Goal: Transaction & Acquisition: Complete application form

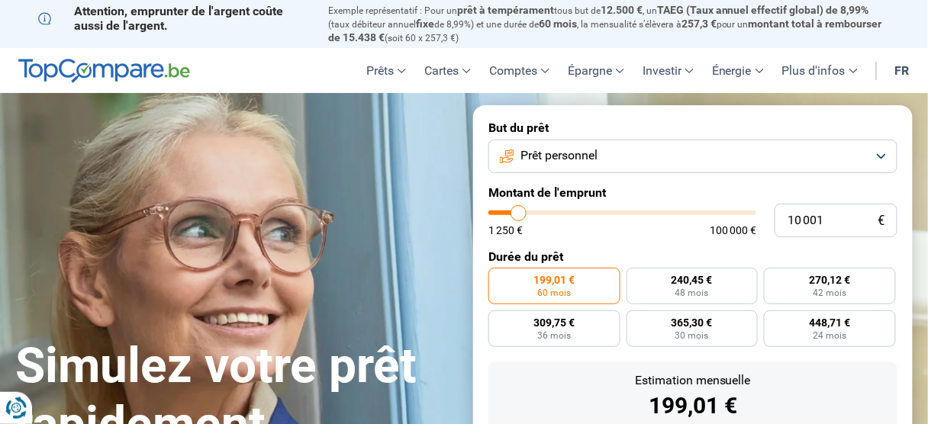
click at [870, 173] on button "Prêt personnel" at bounding box center [692, 157] width 409 height 34
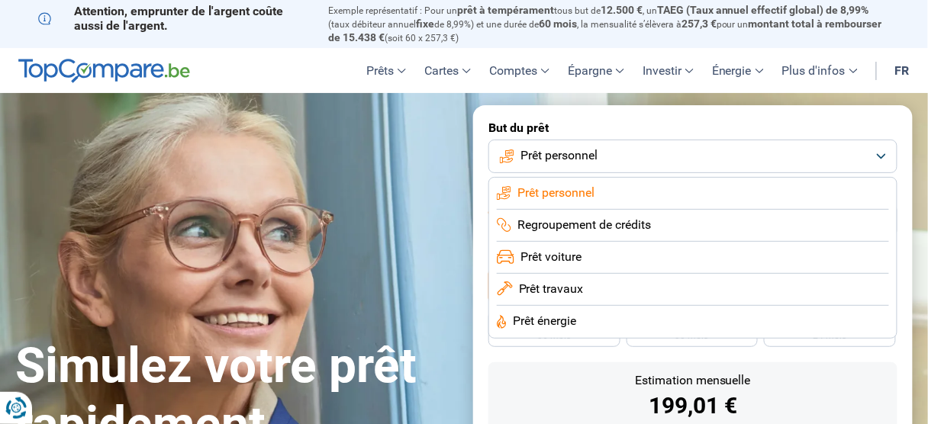
click at [581, 265] on span "Prêt voiture" at bounding box center [550, 257] width 61 height 17
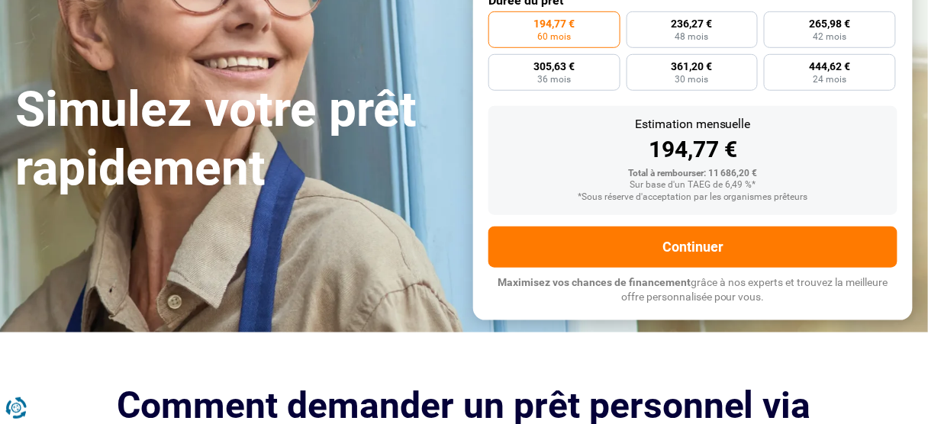
scroll to position [195, 0]
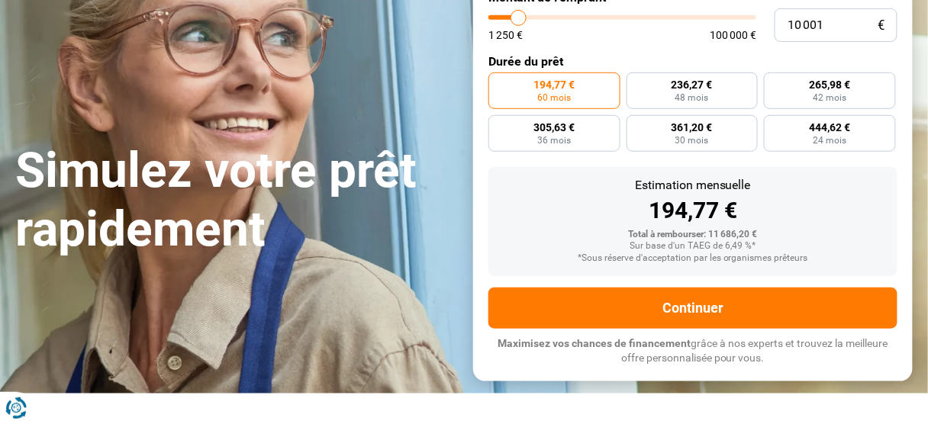
click at [525, 20] on input "range" at bounding box center [622, 17] width 268 height 5
type input "10000"
radio input "true"
type input "9 750"
type input "9750"
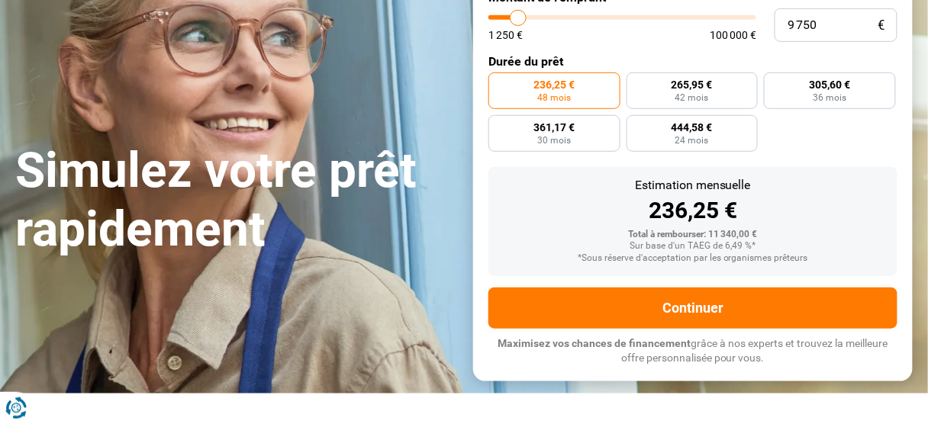
type input "10 000"
type input "10000"
type input "10 500"
type input "10500"
type input "10 750"
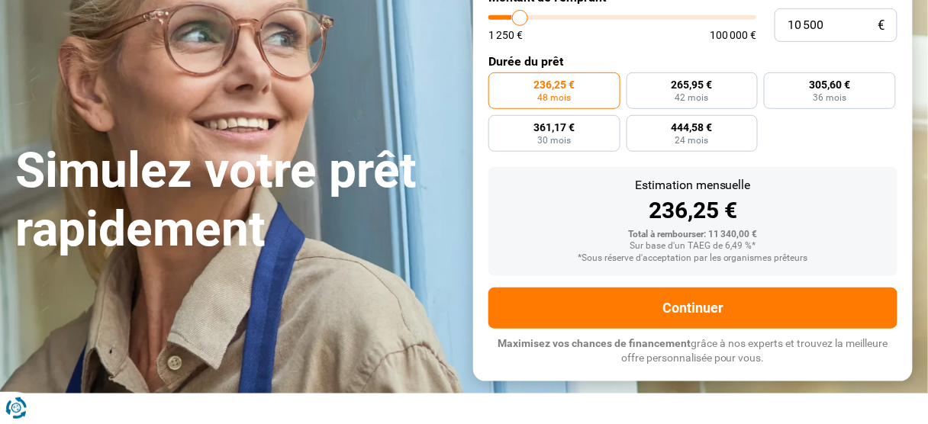
type input "10750"
type input "11 250"
type input "11250"
type input "11 500"
type input "11500"
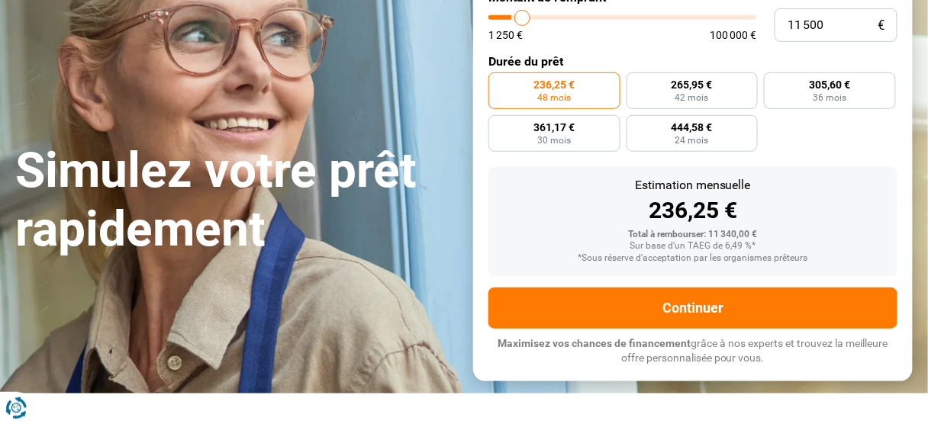
type input "12 000"
type input "12000"
type input "12 250"
type input "12250"
type input "12 500"
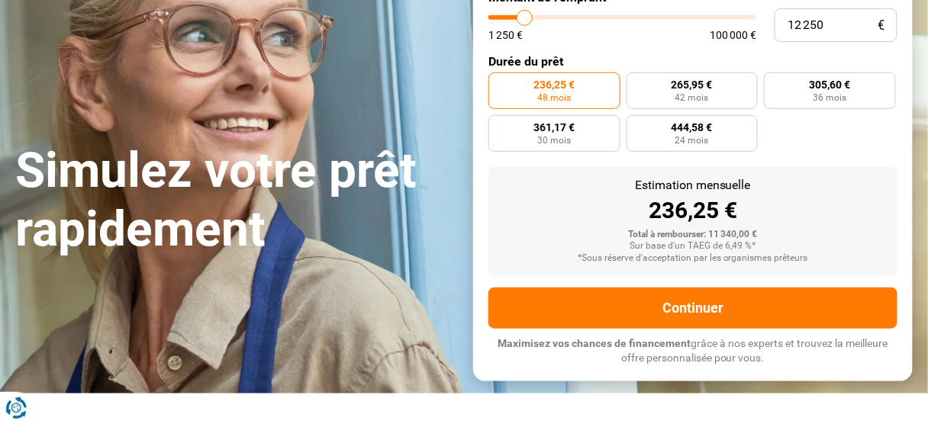
type input "12500"
type input "13 500"
type input "13500"
type input "15 250"
type input "15250"
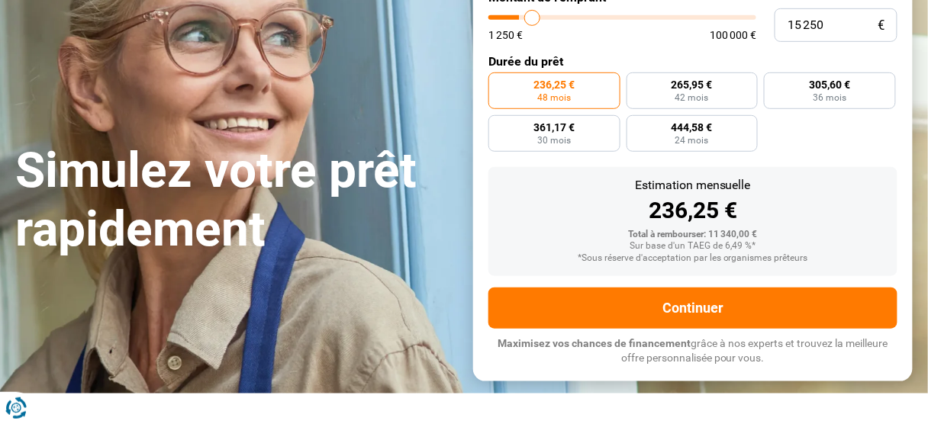
type input "18 750"
drag, startPoint x: 525, startPoint y: 52, endPoint x: 602, endPoint y: 53, distance: 77.0
type input "25000"
click at [561, 20] on input "range" at bounding box center [622, 17] width 268 height 5
type input "42 250"
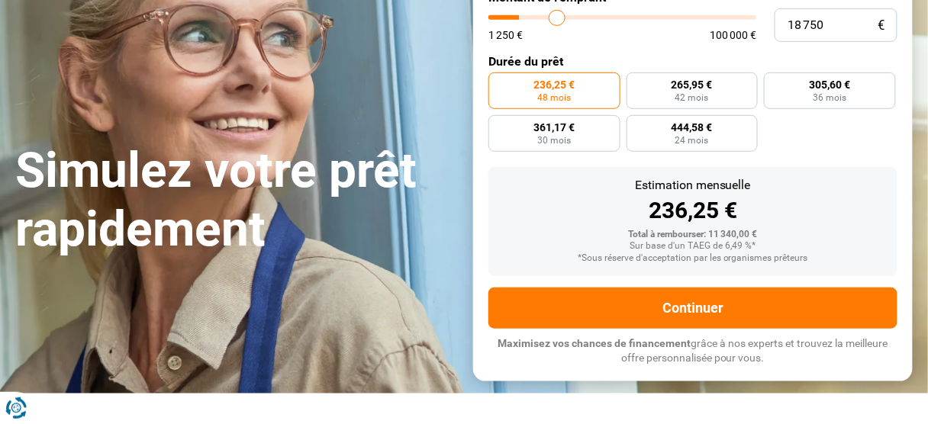
type input "42250"
radio input "false"
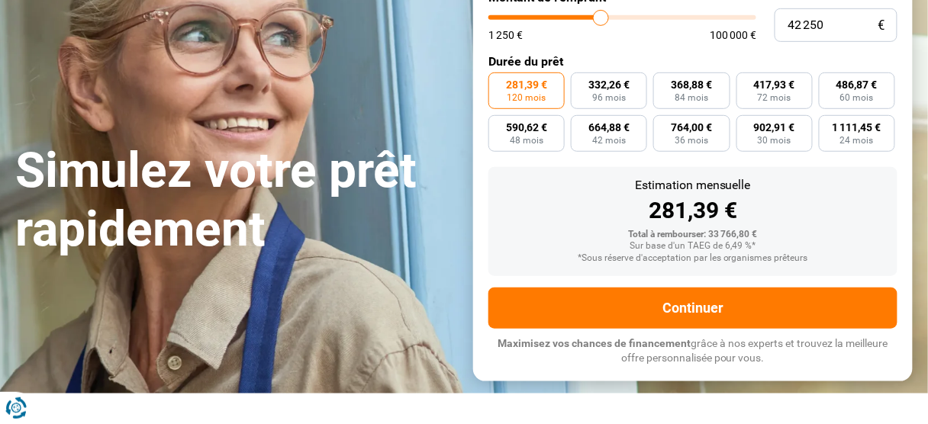
type input "42 500"
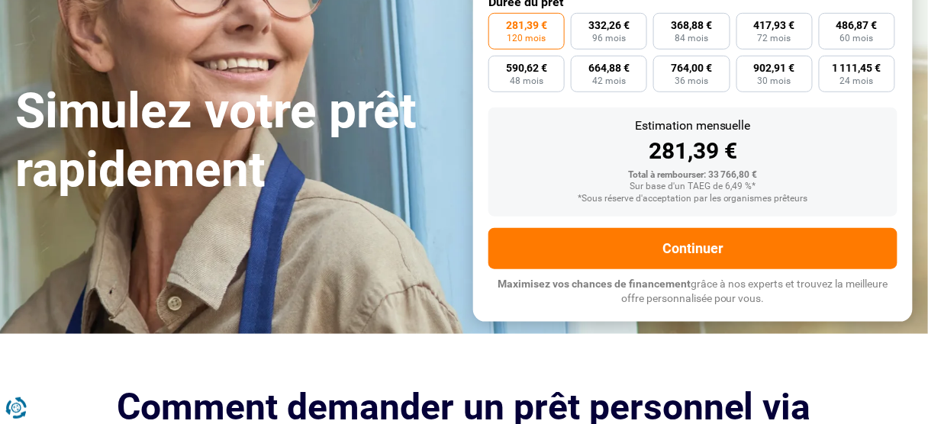
scroll to position [256, 0]
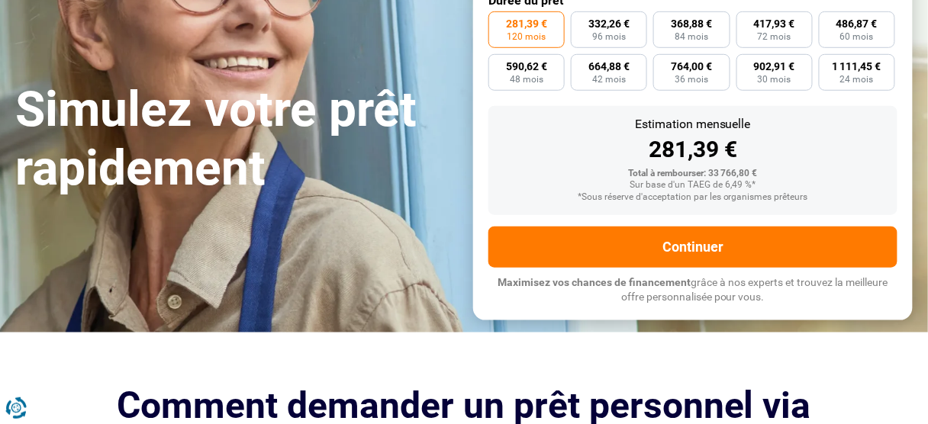
type input "42500"
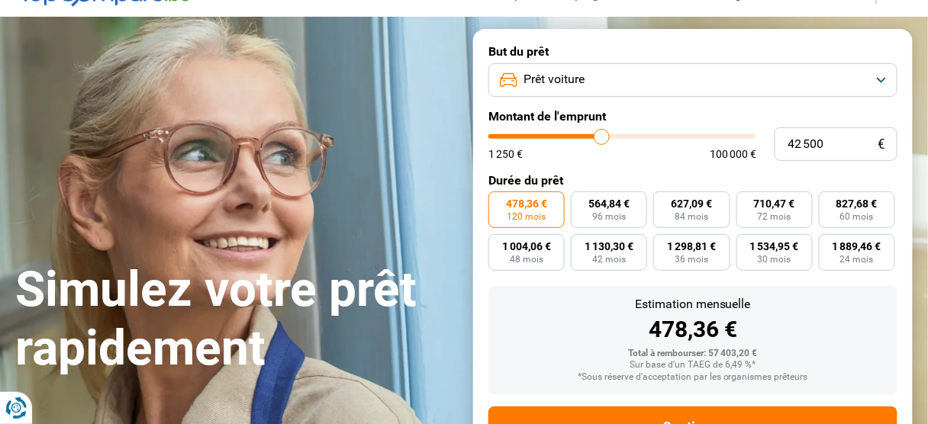
scroll to position [73, 0]
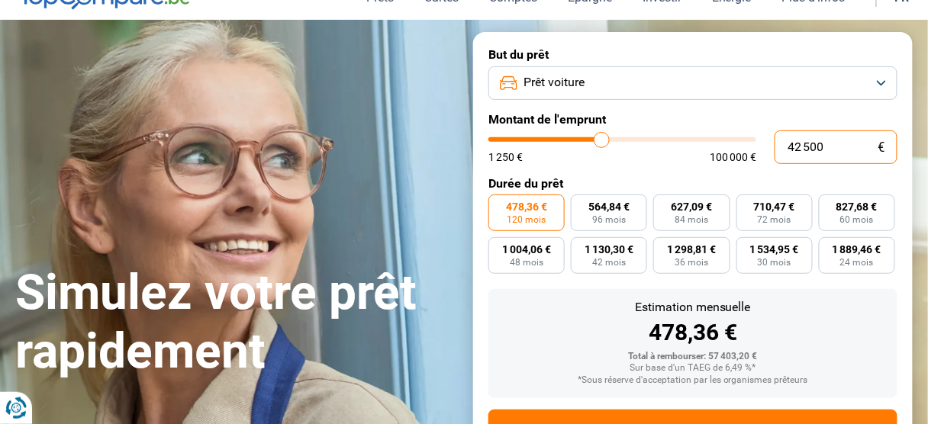
drag, startPoint x: 837, startPoint y: 174, endPoint x: 764, endPoint y: 178, distance: 73.4
click at [764, 164] on div "42 500 € 1 250 € 100 000 €" at bounding box center [692, 147] width 409 height 34
type input "2"
type input "1250"
type input "20"
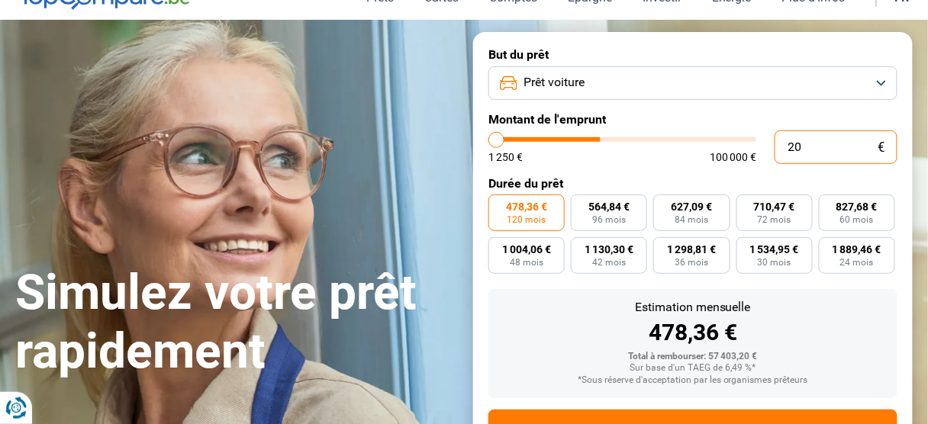
type input "1250"
type input "200"
type input "1250"
type input "2 000"
type input "2000"
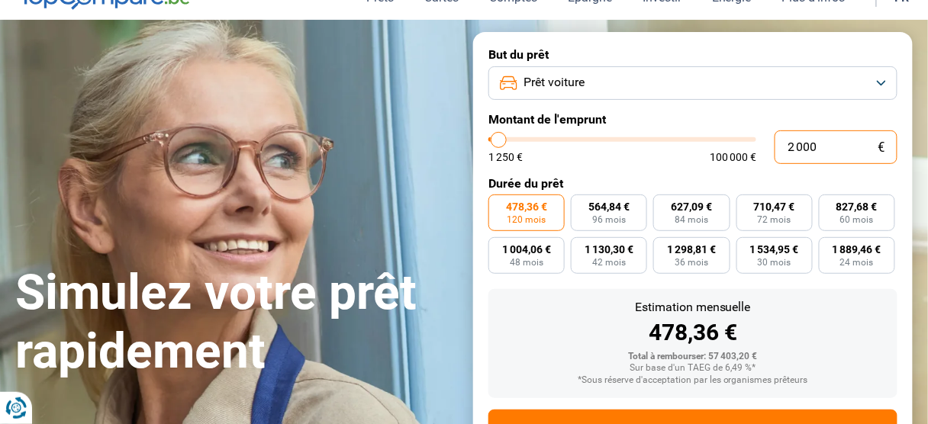
type input "20 000"
type input "20000"
radio input "true"
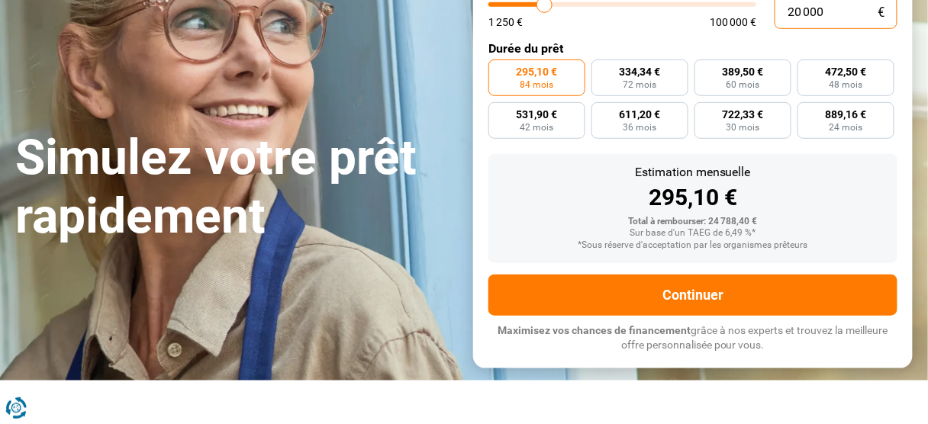
scroll to position [195, 0]
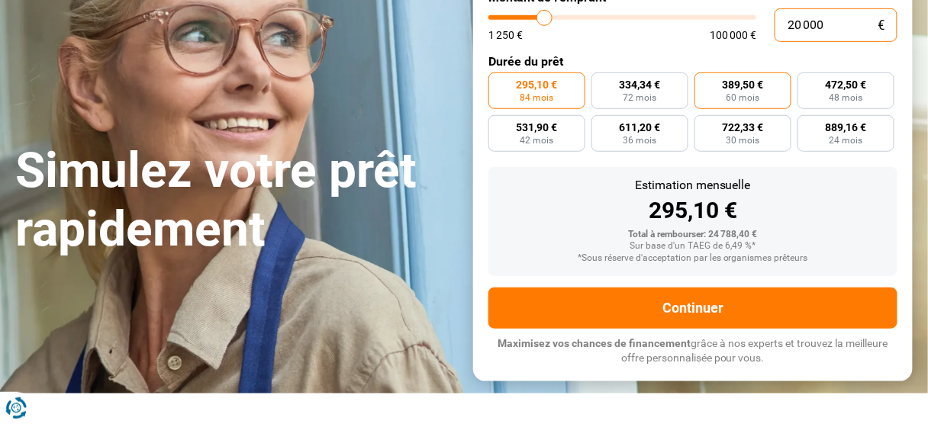
type input "20 000"
click at [741, 90] on span "389,50 €" at bounding box center [742, 84] width 41 height 11
click at [704, 82] on input "389,50 € 60 mois" at bounding box center [699, 77] width 10 height 10
radio input "true"
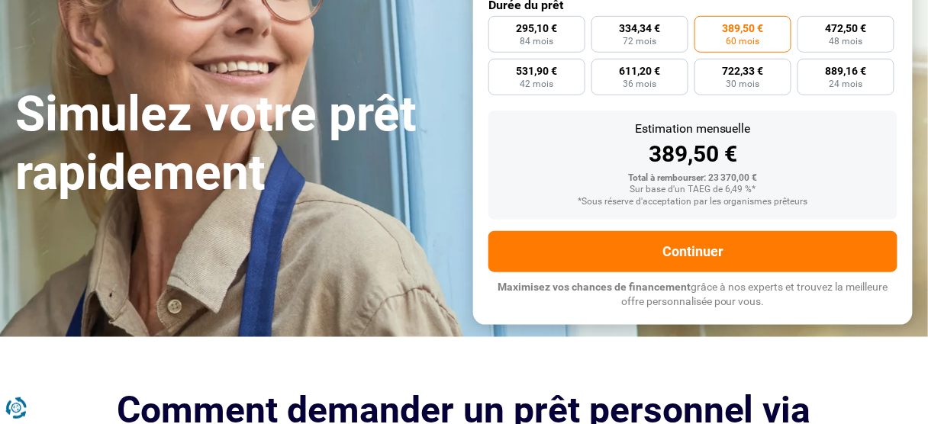
scroll to position [256, 0]
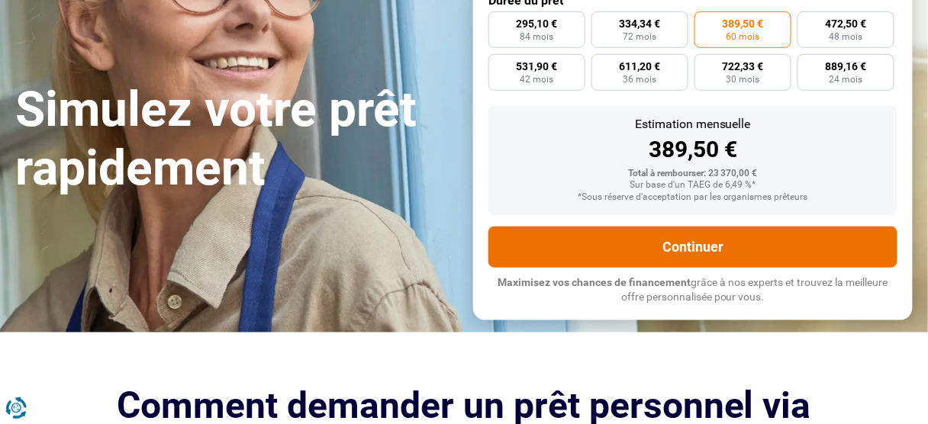
click at [698, 268] on button "Continuer" at bounding box center [692, 247] width 409 height 41
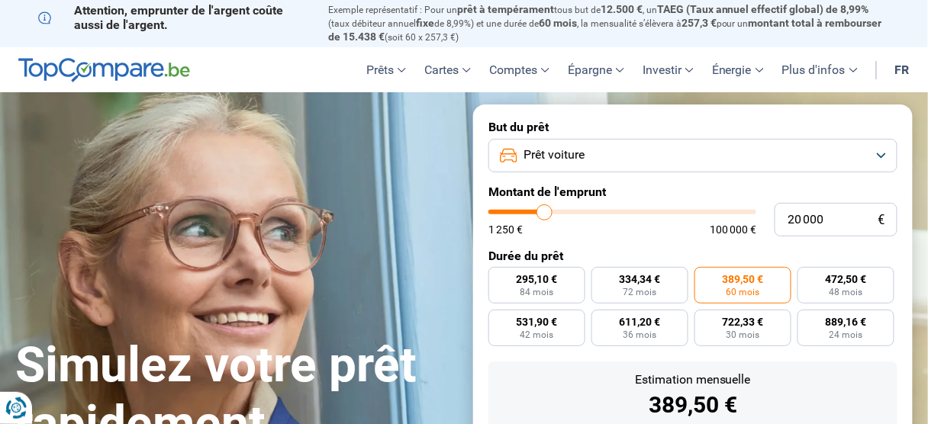
scroll to position [0, 0]
click at [870, 173] on button "Prêt voiture" at bounding box center [692, 157] width 409 height 34
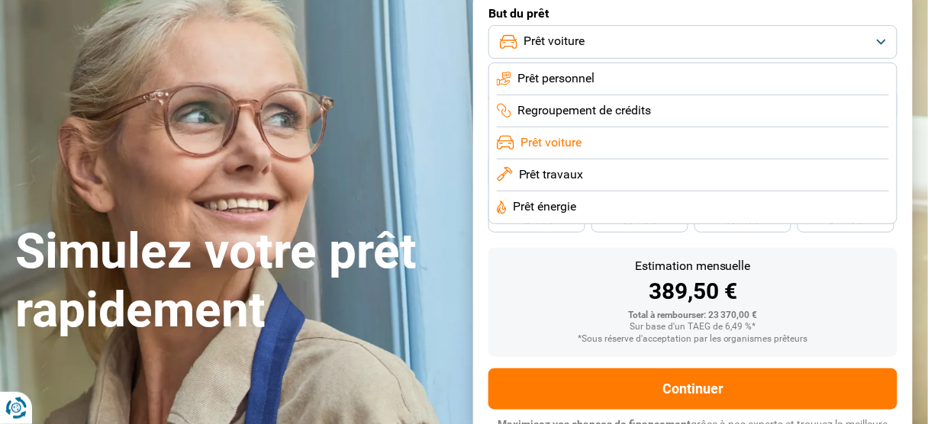
scroll to position [122, 0]
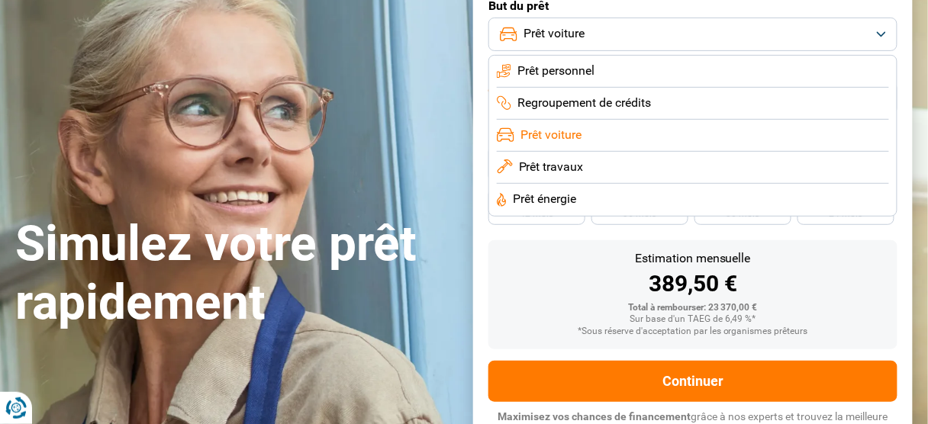
click at [868, 43] on button "Prêt voiture" at bounding box center [692, 35] width 409 height 34
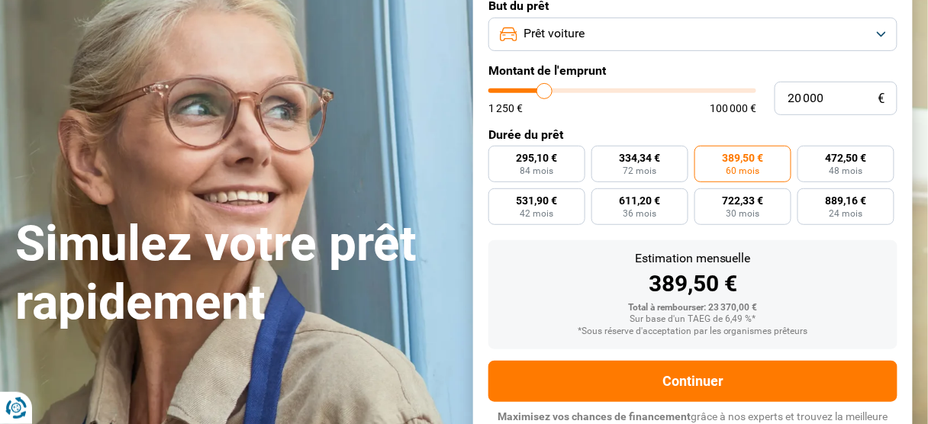
click at [868, 43] on button "Prêt voiture" at bounding box center [692, 35] width 409 height 34
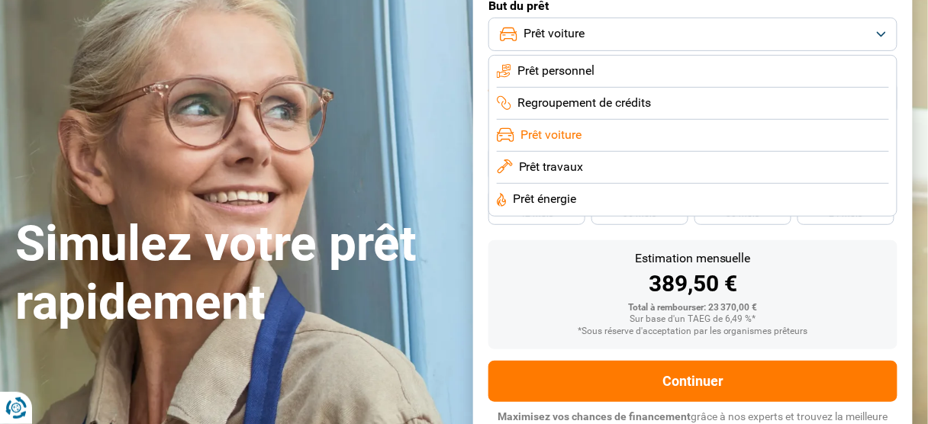
click at [868, 43] on button "Prêt voiture" at bounding box center [692, 35] width 409 height 34
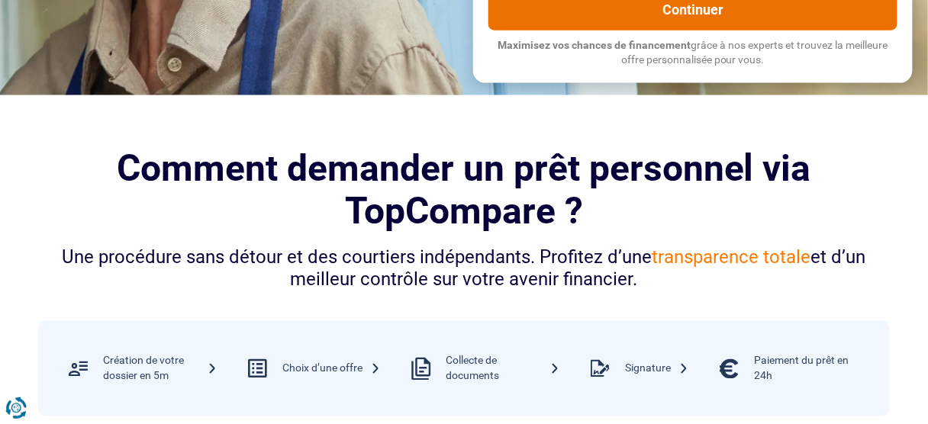
scroll to position [488, 0]
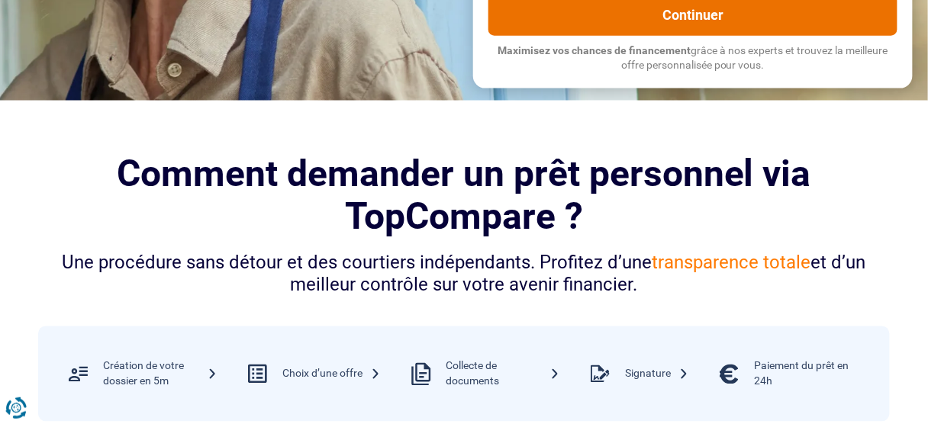
click at [715, 36] on button "Continuer" at bounding box center [692, 15] width 409 height 41
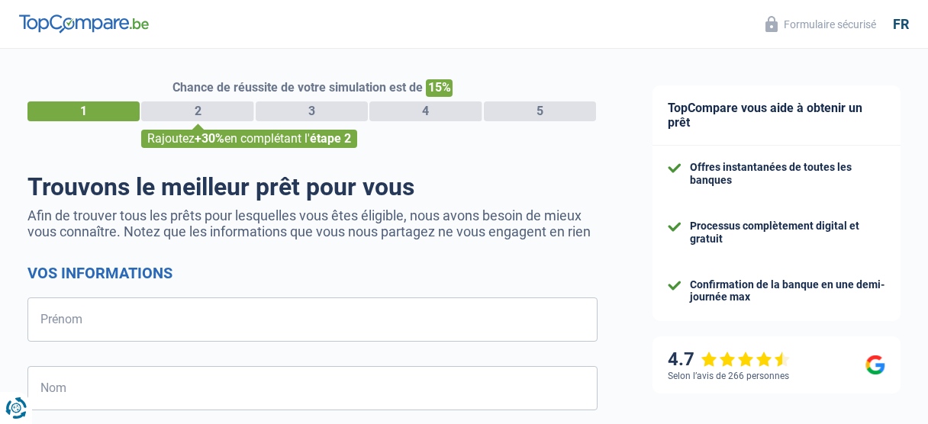
select select "32"
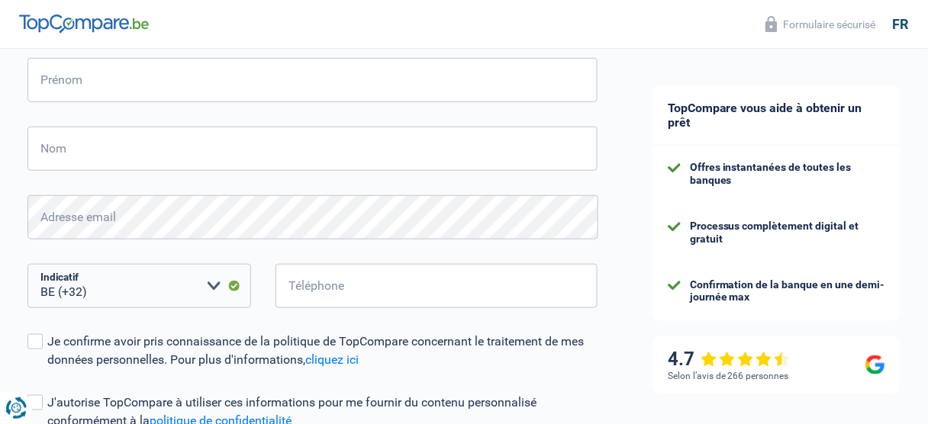
scroll to position [244, 0]
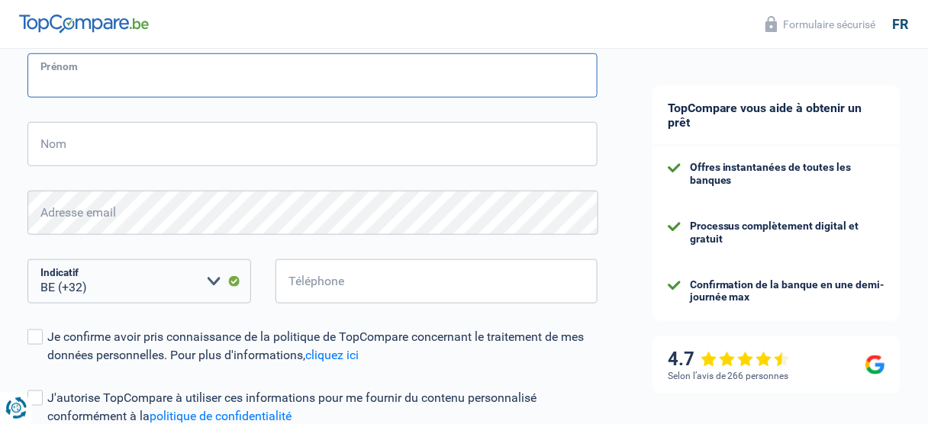
click at [101, 78] on input "Prénom" at bounding box center [312, 75] width 570 height 44
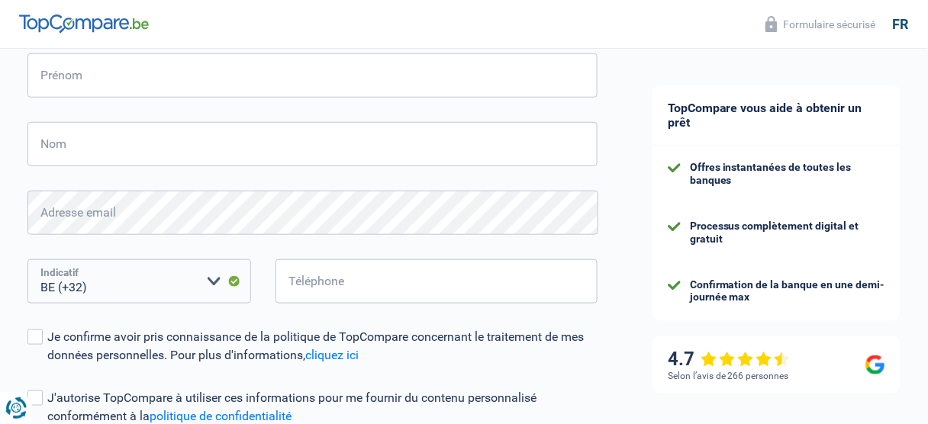
click at [143, 286] on select "BE (+32) LU (+352) Veuillez sélectionner une option" at bounding box center [138, 281] width 223 height 44
click at [202, 277] on select "BE (+32) LU (+352) Veuillez sélectionner une option" at bounding box center [138, 281] width 223 height 44
click at [182, 284] on select "BE (+32) LU (+352) Veuillez sélectionner une option" at bounding box center [138, 281] width 223 height 44
click at [150, 273] on select "BE (+32) LU (+352) Veuillez sélectionner une option" at bounding box center [138, 281] width 223 height 44
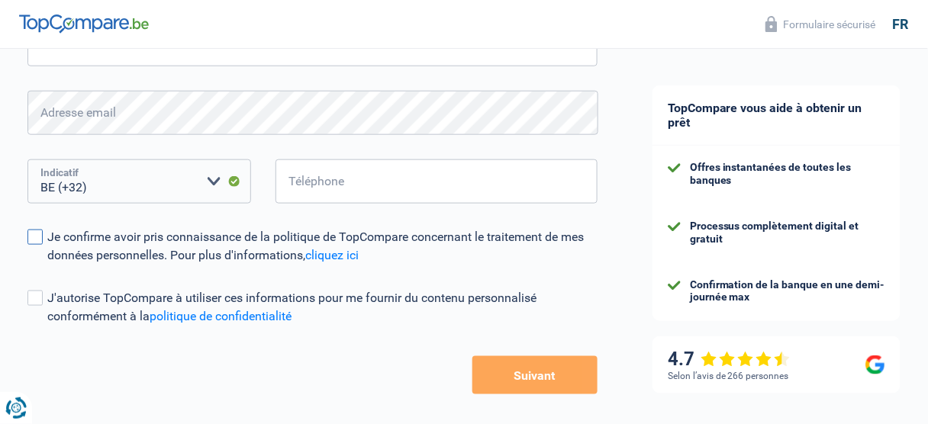
scroll to position [366, 0]
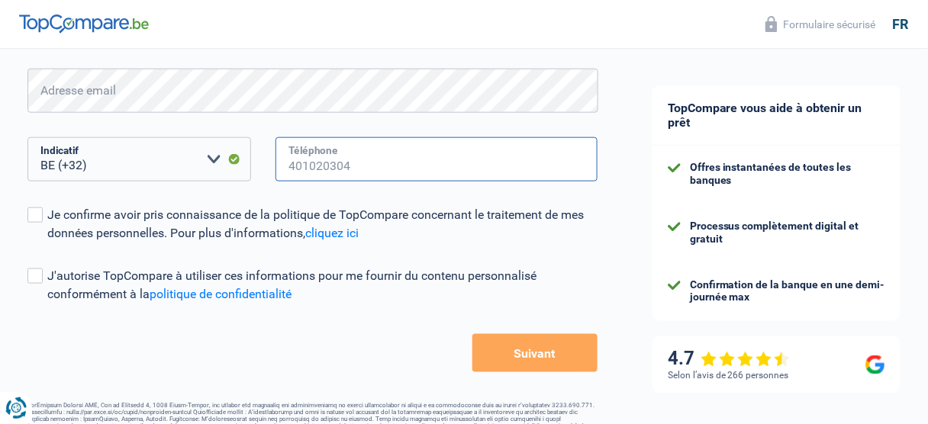
click at [309, 158] on input "Téléphone" at bounding box center [436, 159] width 322 height 44
type input "490438546"
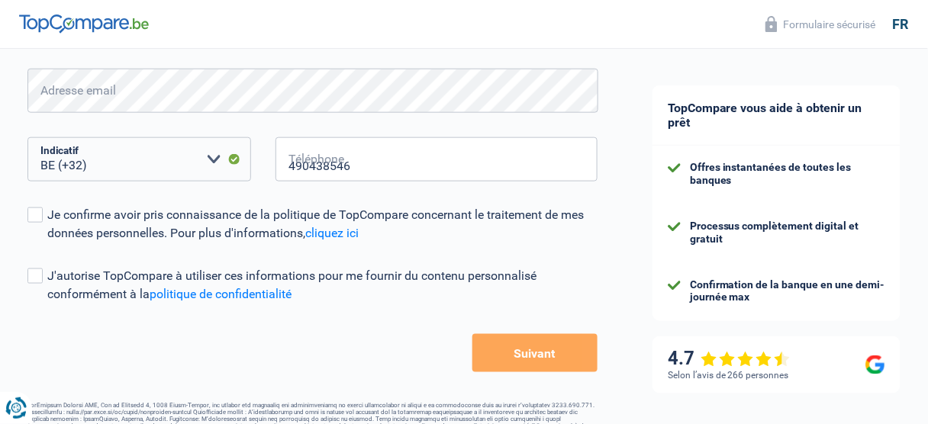
type input "Grégory"
type input "Dégardin"
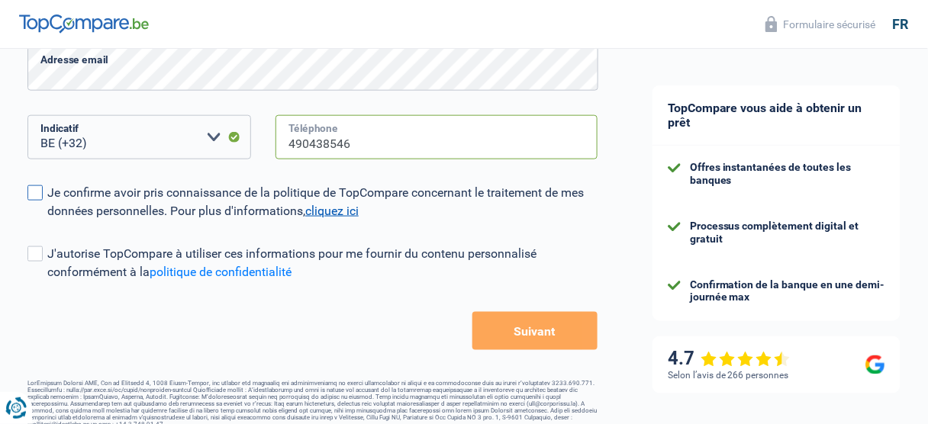
scroll to position [409, 0]
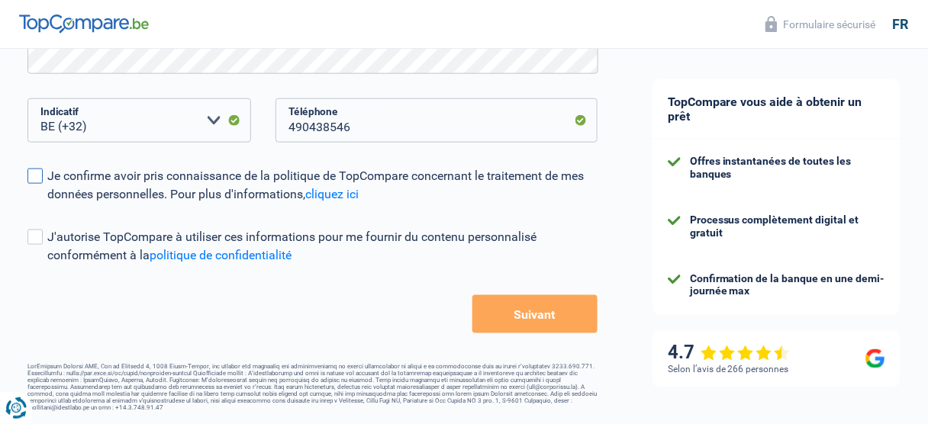
click at [29, 169] on span at bounding box center [34, 176] width 15 height 15
click at [47, 204] on input "Je confirme avoir pris connaissance de la politique de TopCompare concernant le…" at bounding box center [47, 204] width 0 height 0
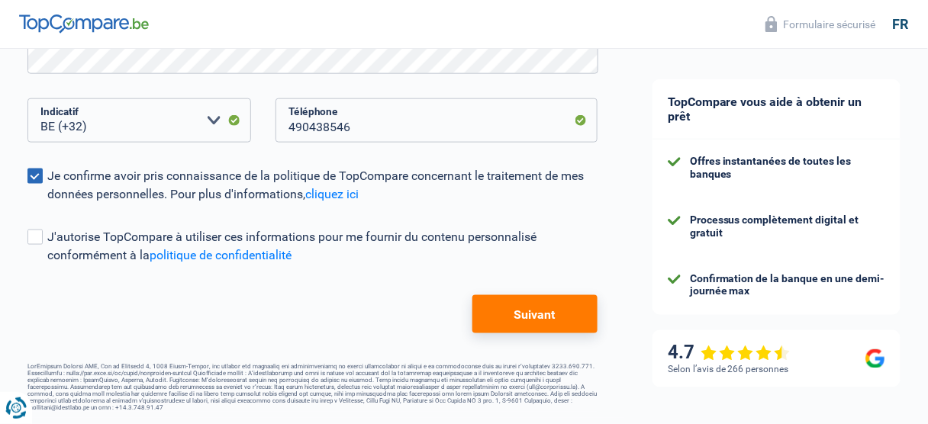
click at [558, 315] on button "Suivant" at bounding box center [534, 314] width 125 height 38
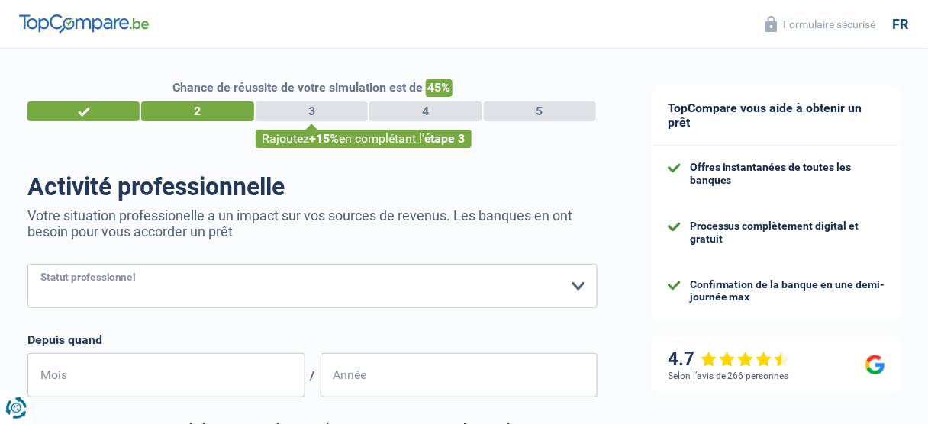
click at [555, 278] on select "Ouvrier Employé privé Employé public Invalide Indépendant Pensionné Chômeur Mut…" at bounding box center [312, 286] width 570 height 44
select select "worker"
click at [27, 265] on select "Ouvrier Employé privé Employé public Invalide Indépendant Pensionné Chômeur Mut…" at bounding box center [312, 286] width 570 height 44
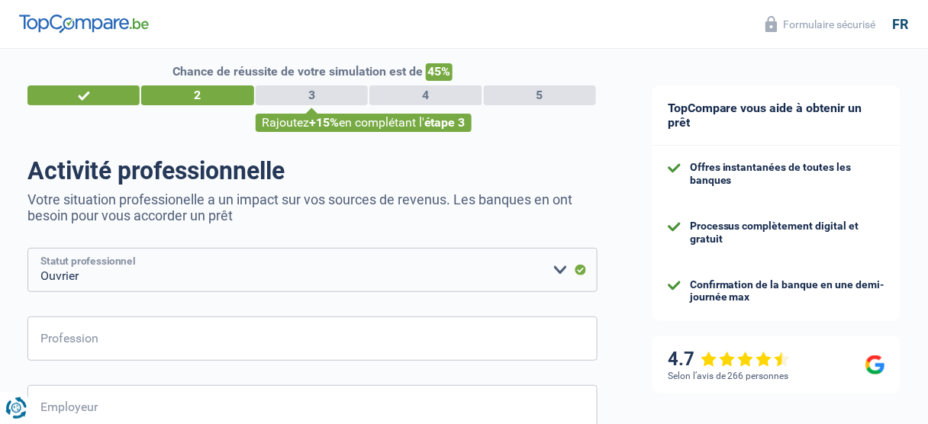
scroll to position [61, 0]
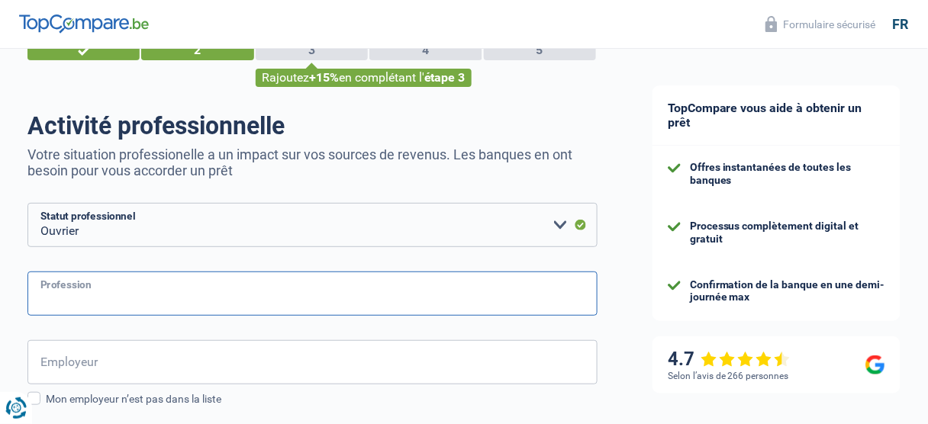
click at [177, 297] on input "Profession" at bounding box center [312, 294] width 570 height 44
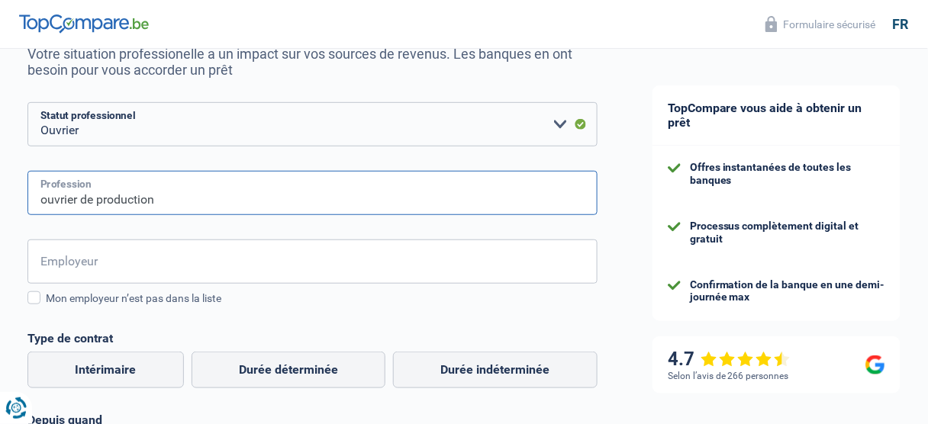
scroll to position [183, 0]
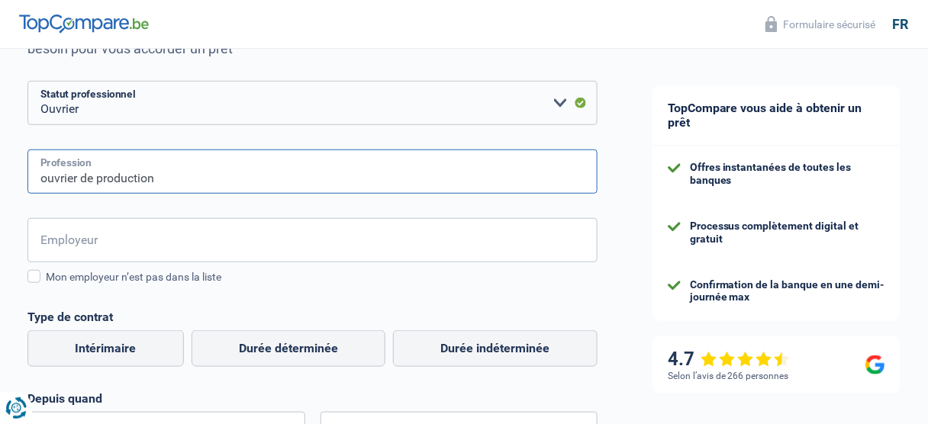
type input "ouvrier de production"
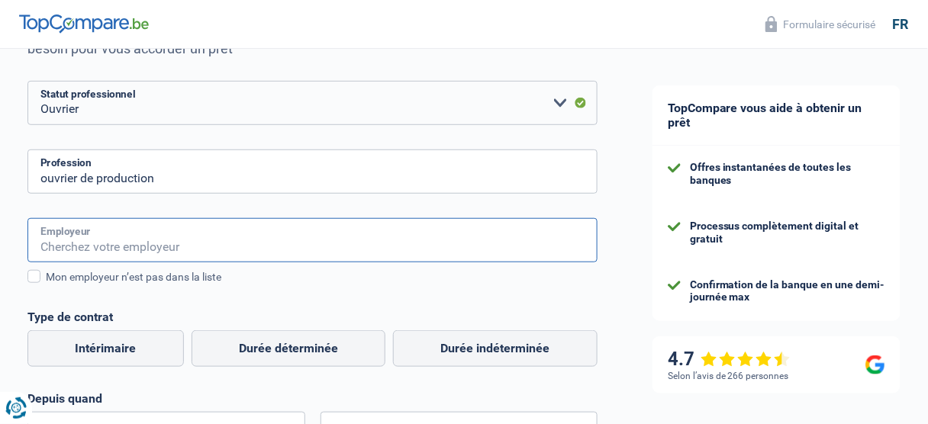
click at [158, 246] on input "Employeur" at bounding box center [312, 240] width 570 height 44
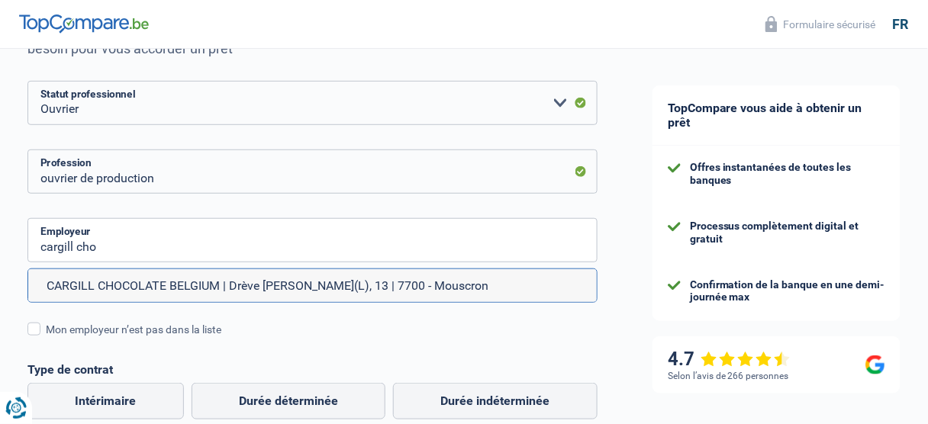
click at [150, 285] on li "CARGILL CHOCOLATE BELGIUM | Drève Gustave Fache(L), 13 | 7700 - Mouscron" at bounding box center [312, 285] width 568 height 33
type input "CARGILL CHOCOLATE BELGIUM | Drève Gustave Fache(L), 13 | 7700 - Mouscron"
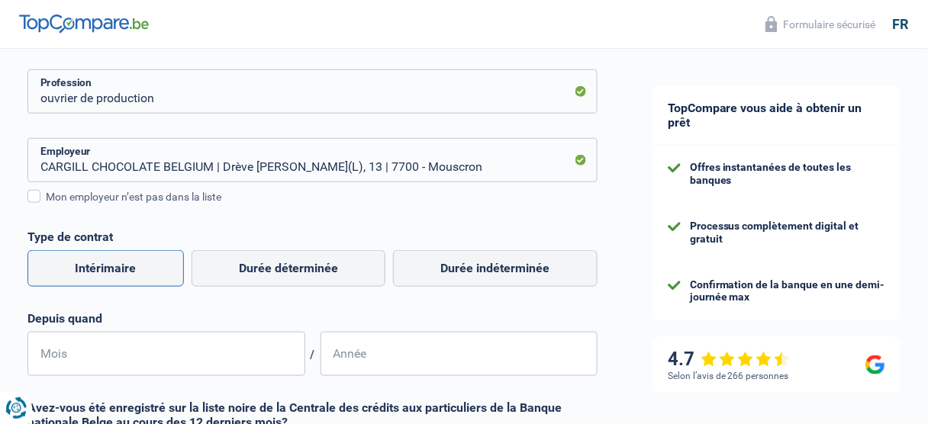
scroll to position [305, 0]
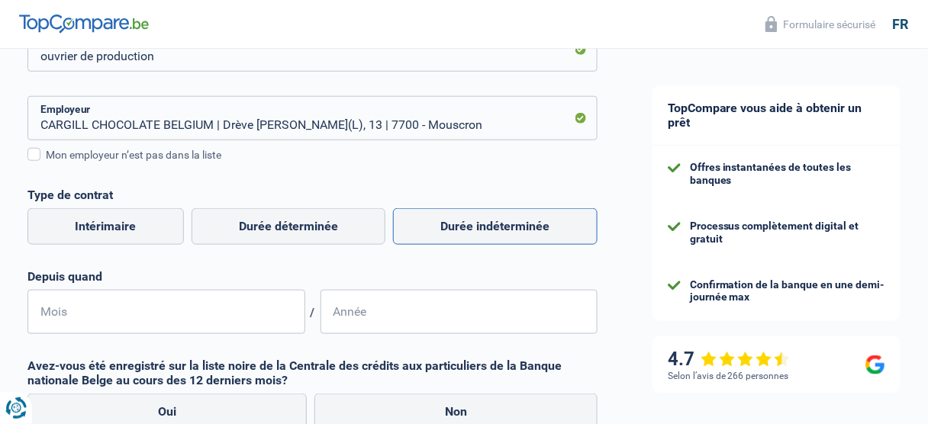
click at [503, 226] on label "Durée indéterminée" at bounding box center [495, 226] width 204 height 37
click at [503, 226] on input "Durée indéterminée" at bounding box center [495, 226] width 204 height 37
radio input "true"
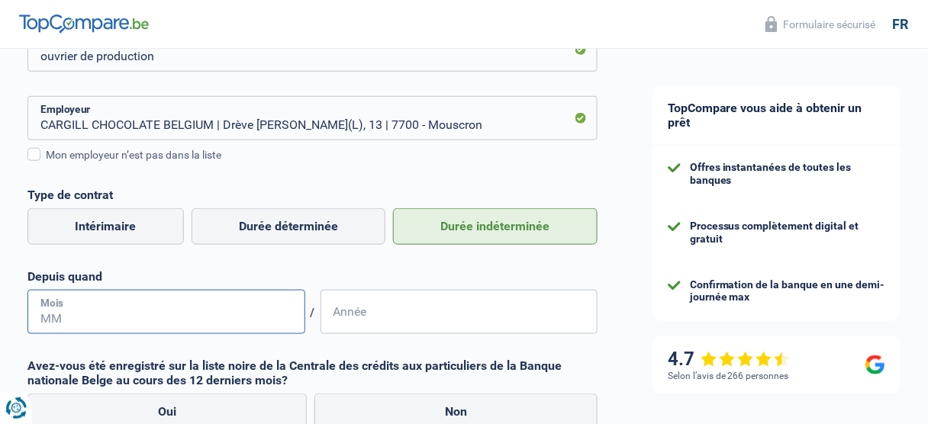
click at [57, 319] on input "Mois" at bounding box center [166, 312] width 278 height 44
type input "06"
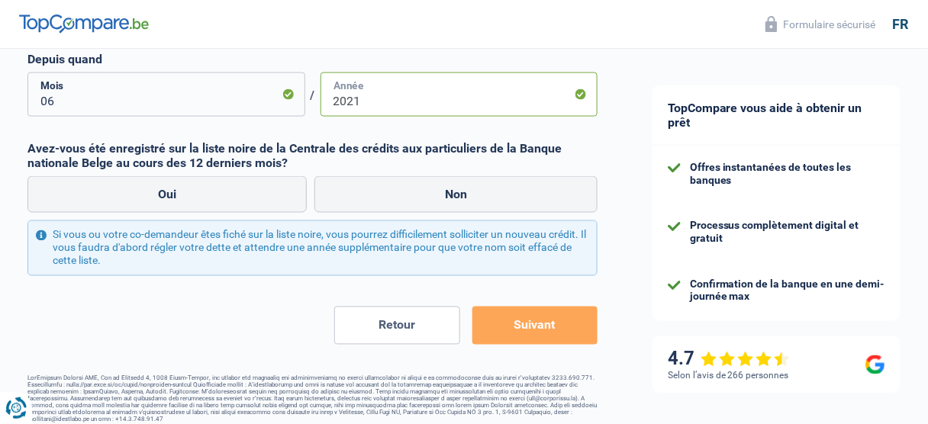
scroll to position [542, 0]
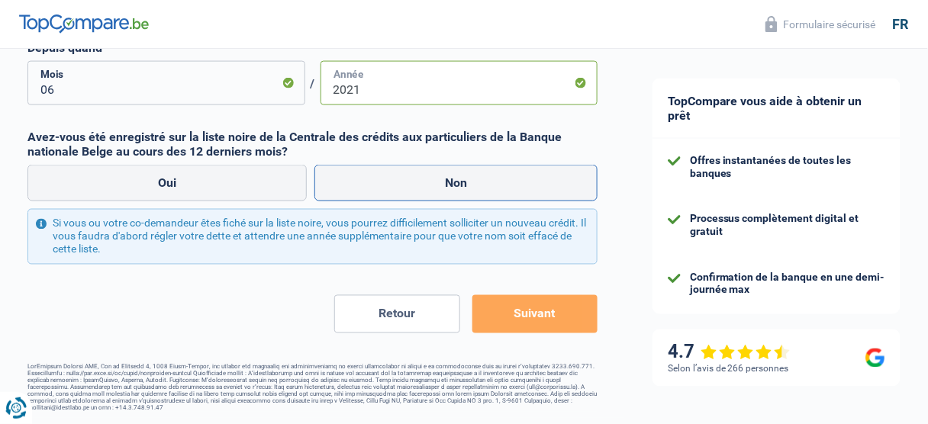
type input "2021"
click at [461, 181] on label "Non" at bounding box center [455, 183] width 283 height 37
click at [461, 181] on input "Non" at bounding box center [455, 183] width 283 height 37
radio input "true"
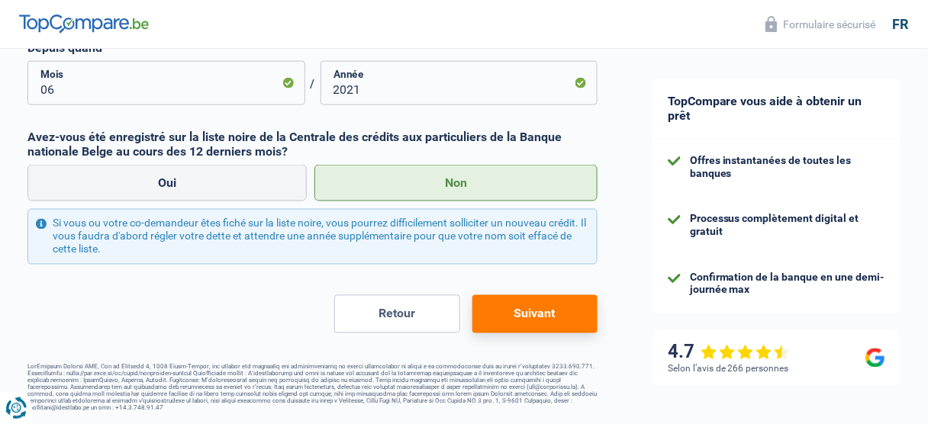
click at [549, 318] on button "Suivant" at bounding box center [534, 314] width 125 height 38
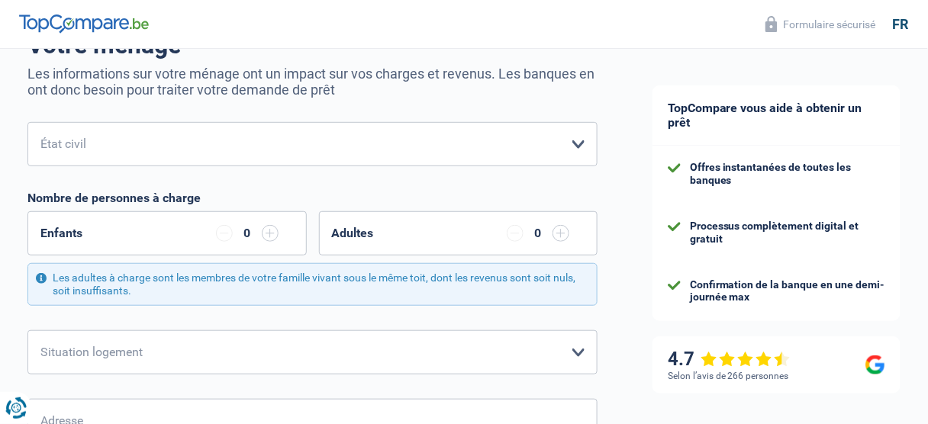
scroll to position [183, 0]
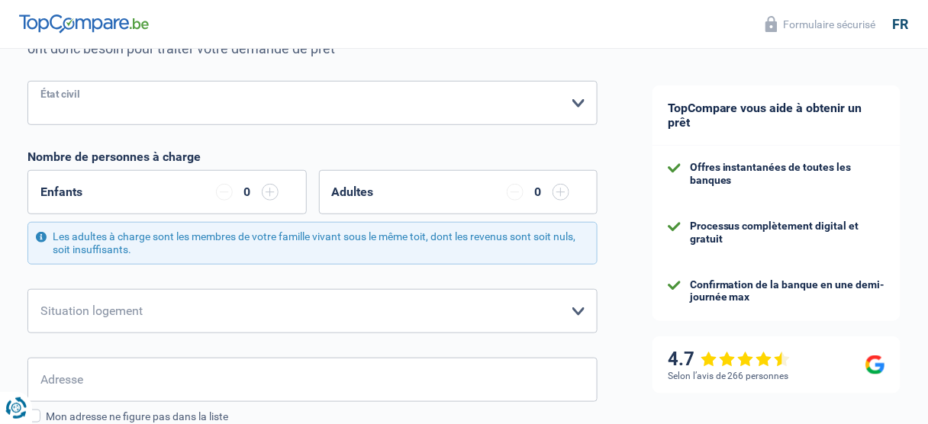
click at [575, 102] on select "Célibataire Marié(e) Cohabitant(e) légal(e) Divorcé(e) Veuf(ve) Séparé (de fait…" at bounding box center [312, 103] width 570 height 44
click at [574, 102] on select "Célibataire Marié(e) Cohabitant(e) légal(e) Divorcé(e) Veuf(ve) Séparé (de fait…" at bounding box center [312, 103] width 570 height 44
select select "cohabitation"
click at [27, 82] on select "Célibataire Marié(e) Cohabitant(e) légal(e) Divorcé(e) Veuf(ve) Séparé (de fait…" at bounding box center [312, 103] width 570 height 44
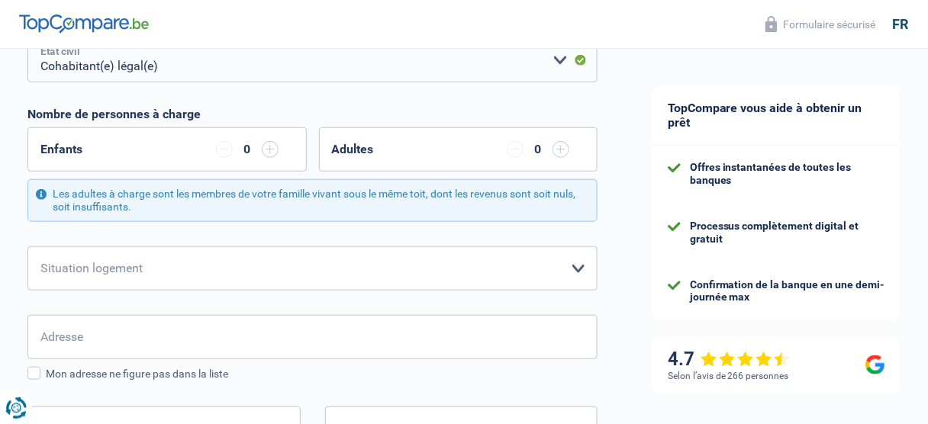
scroll to position [305, 0]
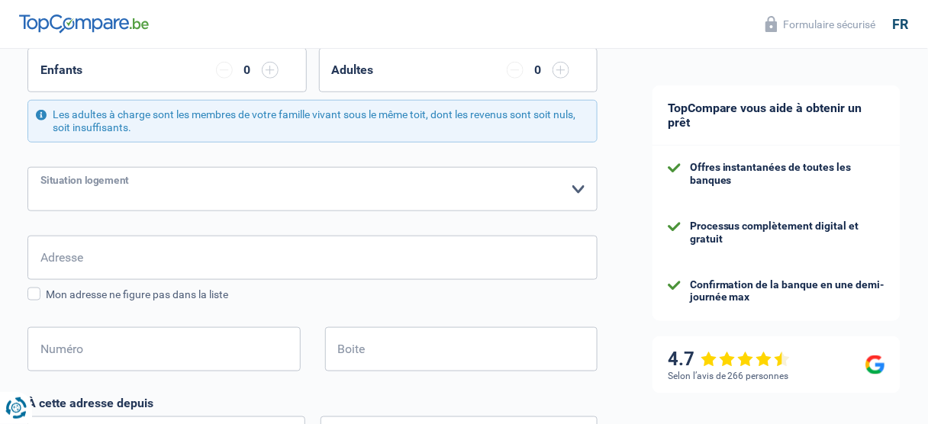
click at [352, 185] on select "Locataire Propriétaire avec prêt hypothécaire Propriétaire sans prêt hypothécai…" at bounding box center [312, 189] width 570 height 44
select select "ownerWithMortgage"
click at [27, 167] on select "Locataire Propriétaire avec prêt hypothécaire Propriétaire sans prêt hypothécai…" at bounding box center [312, 189] width 570 height 44
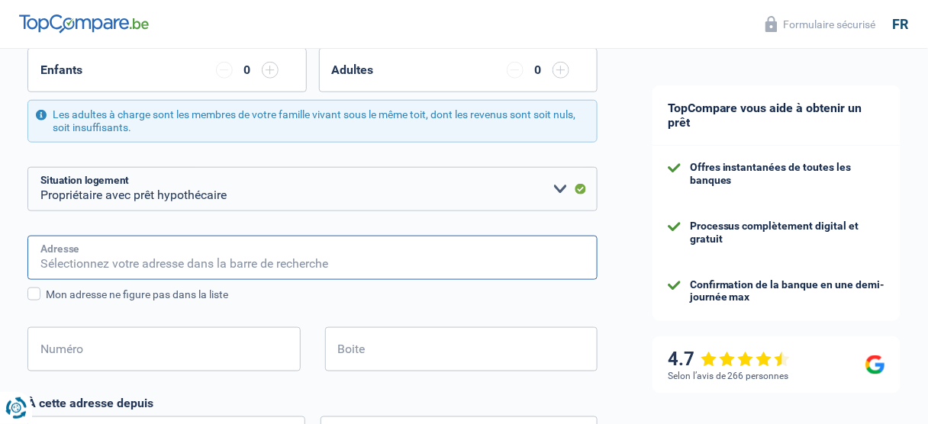
click at [252, 257] on input "Adresse" at bounding box center [312, 258] width 570 height 44
type input "82 rue de tournai"
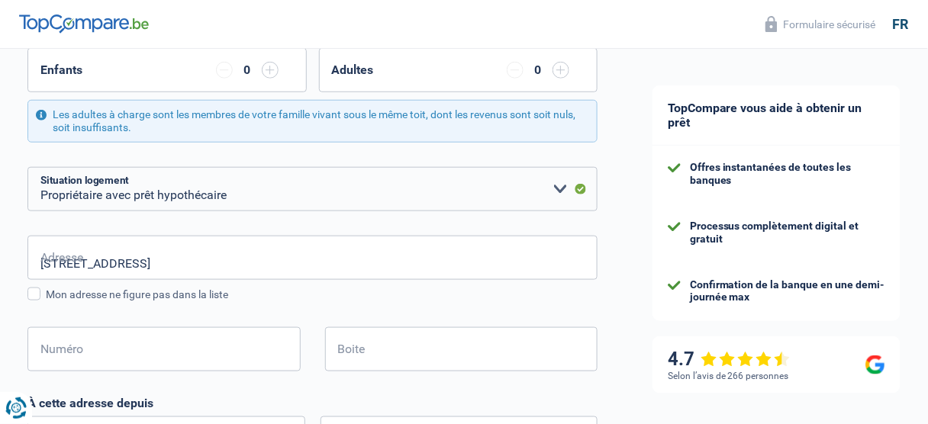
type input "Belgique"
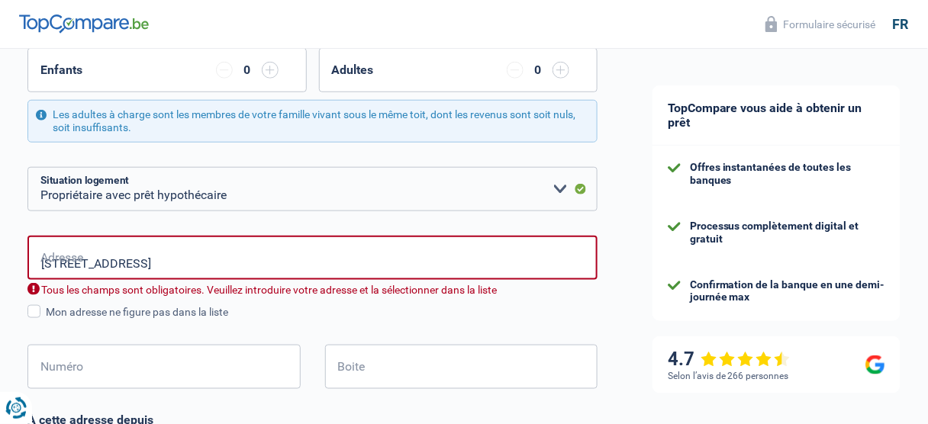
type input "Belgique"
drag, startPoint x: 30, startPoint y: 261, endPoint x: 56, endPoint y: 264, distance: 26.1
click at [31, 260] on input "82 rue de tournai" at bounding box center [312, 258] width 570 height 44
click at [60, 265] on input "82 rue de tournai" at bounding box center [312, 258] width 570 height 44
click at [58, 264] on input "82 rue de tournai" at bounding box center [312, 258] width 570 height 44
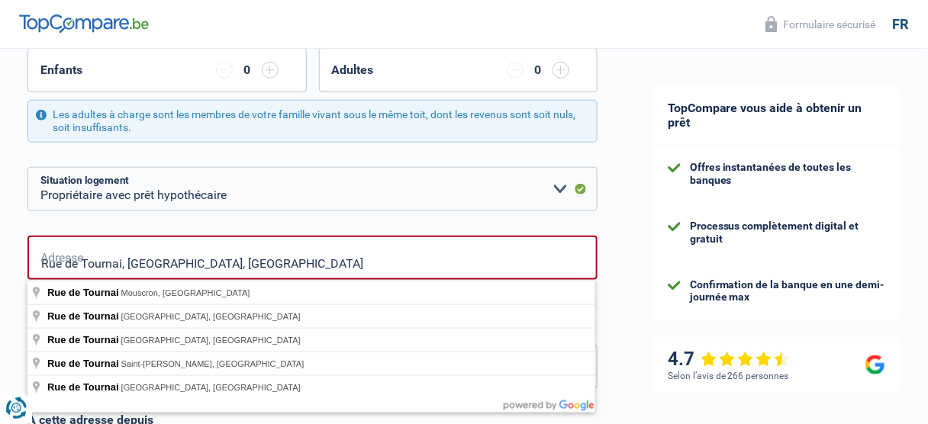
type input "Rue de Tournai, 7520, Tournai, BE"
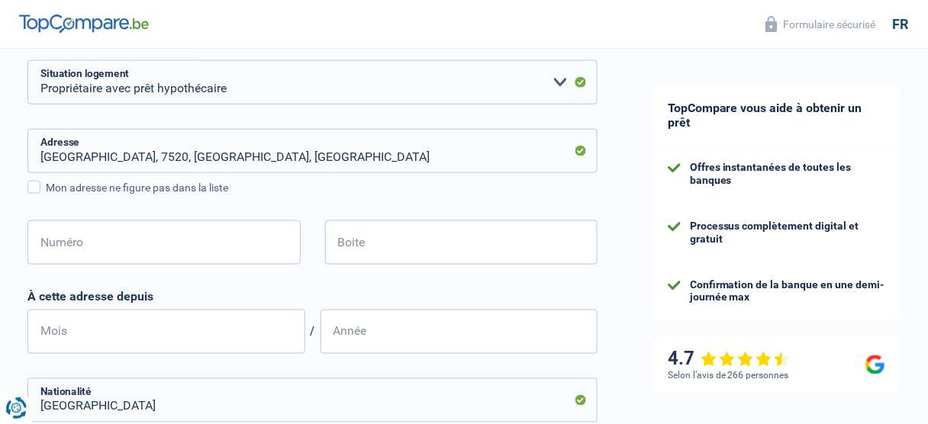
scroll to position [427, 0]
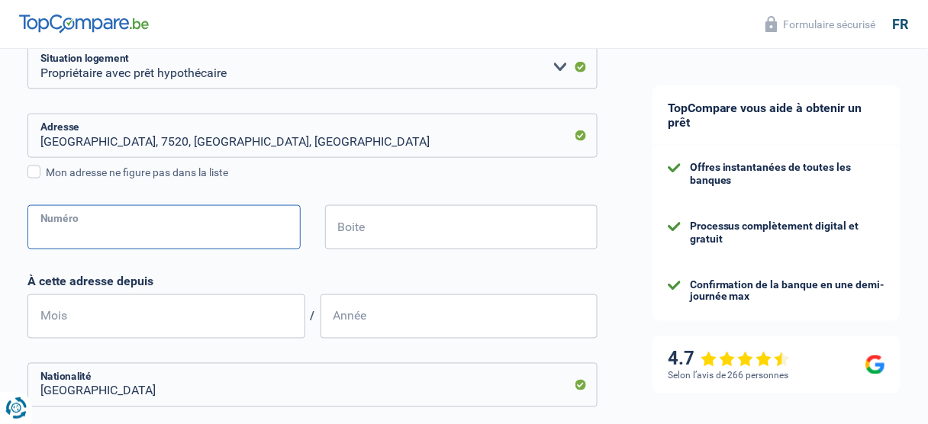
click at [91, 226] on input "Numéro" at bounding box center [163, 227] width 273 height 44
type input "82"
type input "Templeuve"
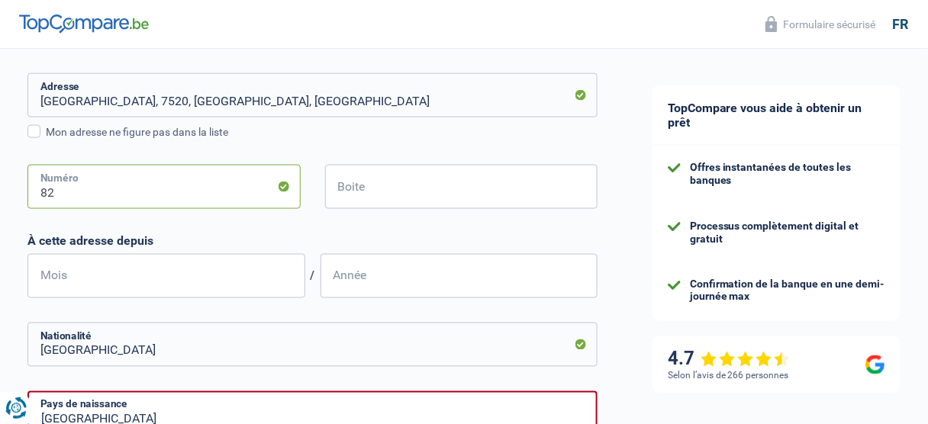
scroll to position [488, 0]
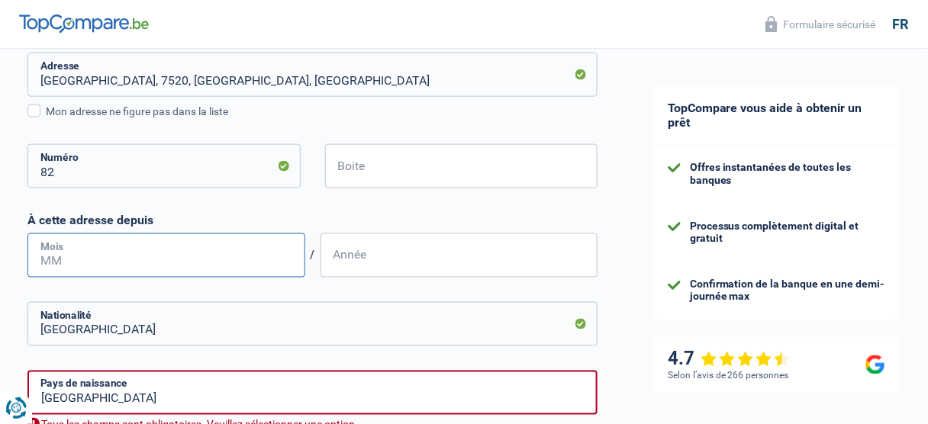
click at [155, 257] on input "Mois" at bounding box center [166, 255] width 278 height 44
type input "08"
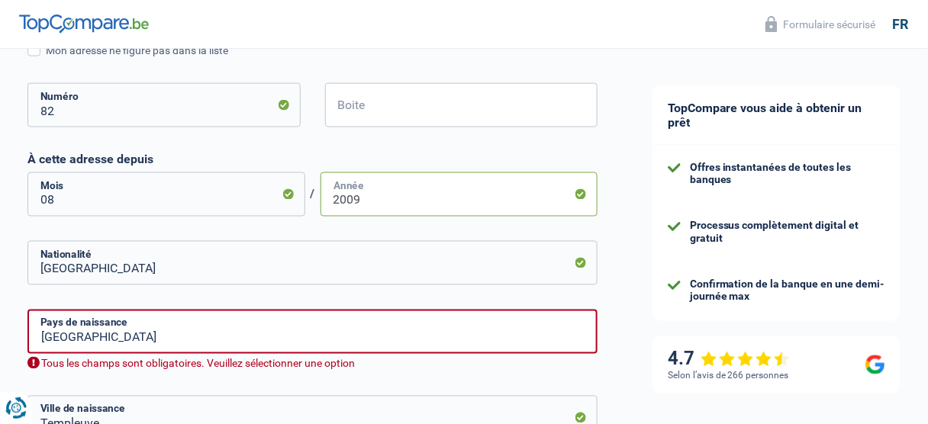
scroll to position [610, 0]
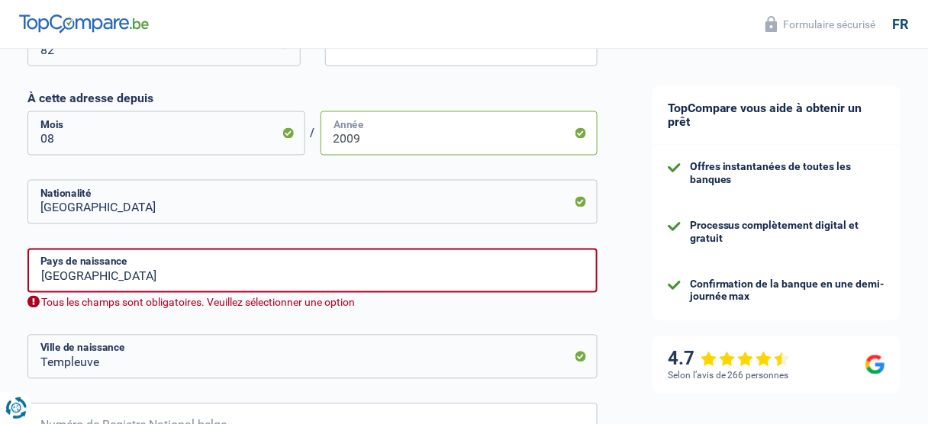
type input "2009"
click at [144, 284] on input "Belgique" at bounding box center [312, 271] width 570 height 44
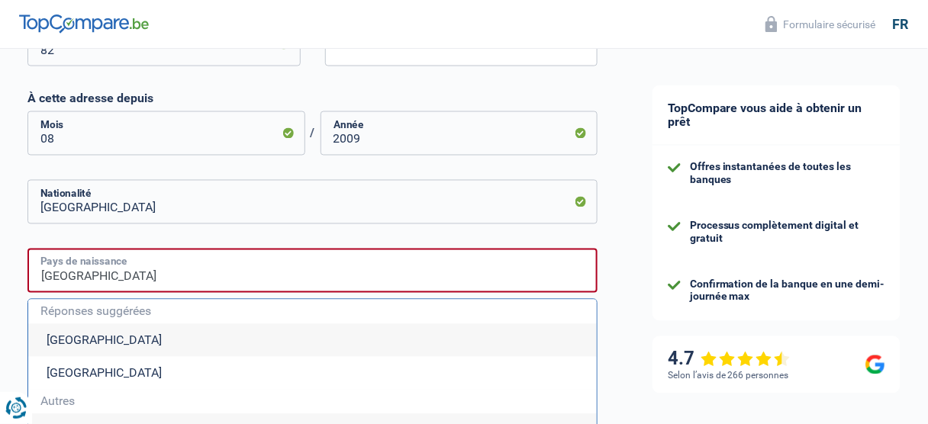
click at [144, 284] on input "Belgique" at bounding box center [312, 271] width 570 height 44
type input "B"
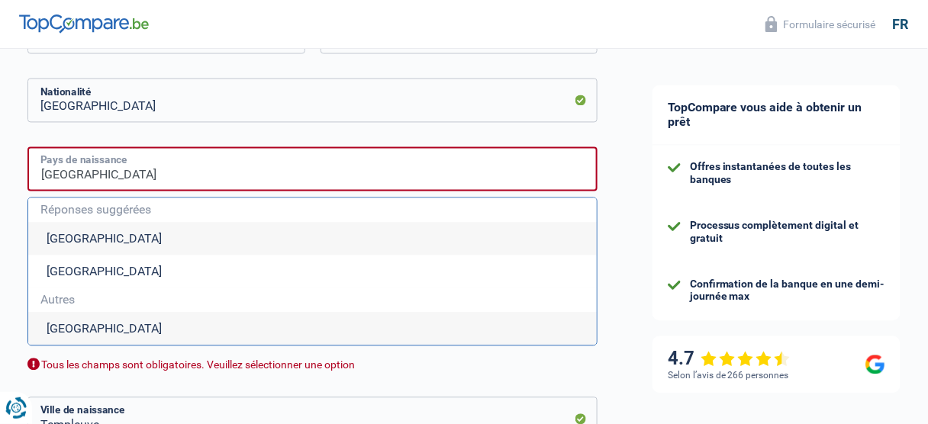
scroll to position [732, 0]
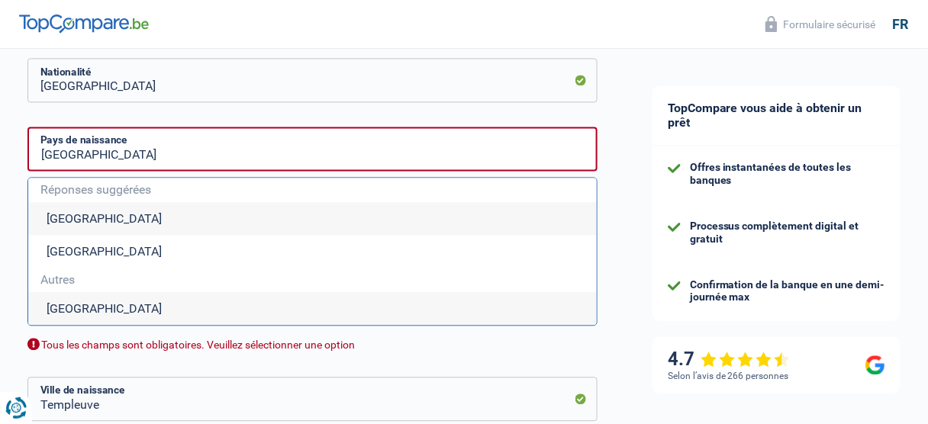
click at [65, 325] on li "France" at bounding box center [312, 308] width 568 height 33
type input "France"
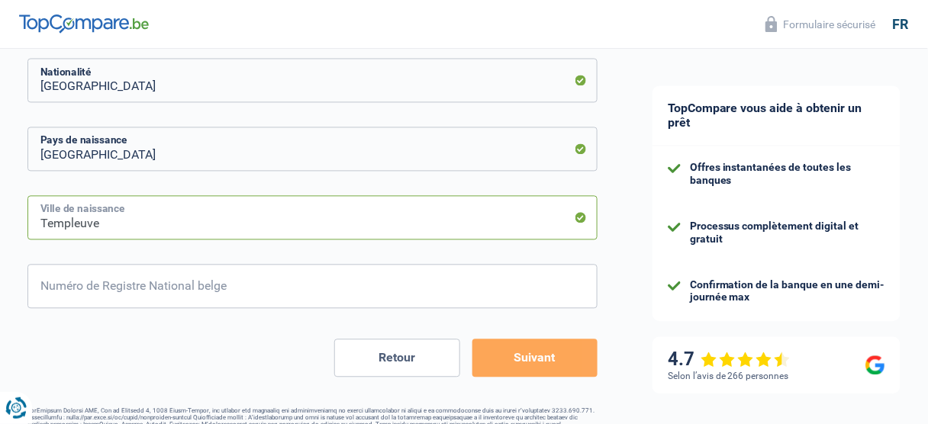
drag, startPoint x: 112, startPoint y: 227, endPoint x: 0, endPoint y: 231, distance: 112.2
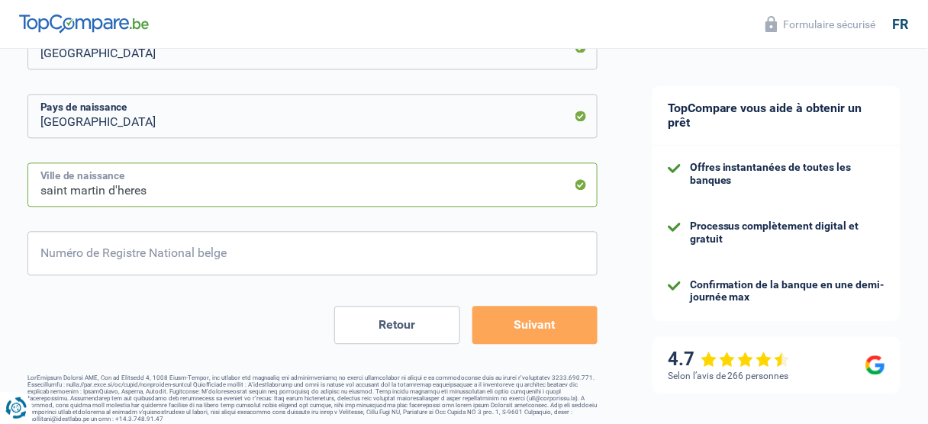
scroll to position [780, 0]
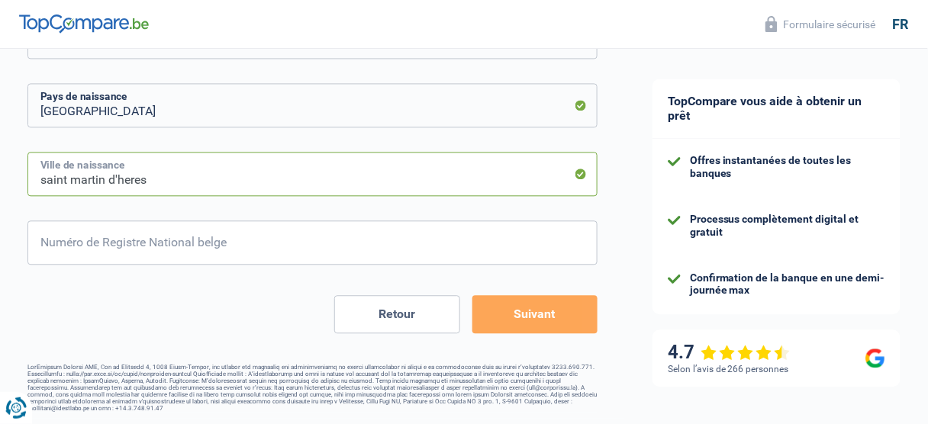
type input "saint martin d'heres"
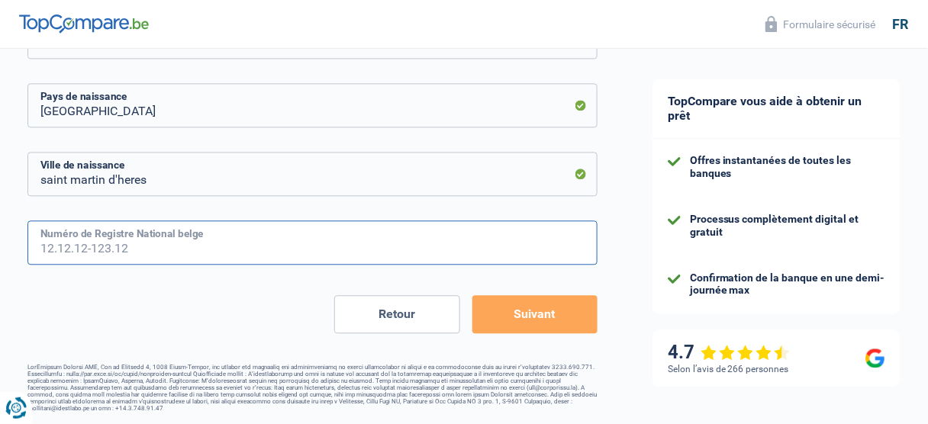
click at [162, 231] on input "Numéro de Registre National belge" at bounding box center [312, 242] width 570 height 44
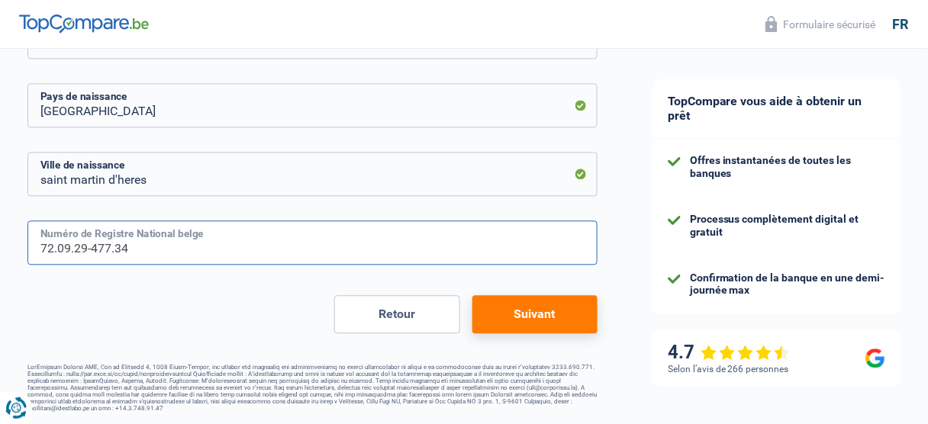
type input "72.09.29-477.34"
click at [525, 301] on button "Suivant" at bounding box center [534, 314] width 125 height 38
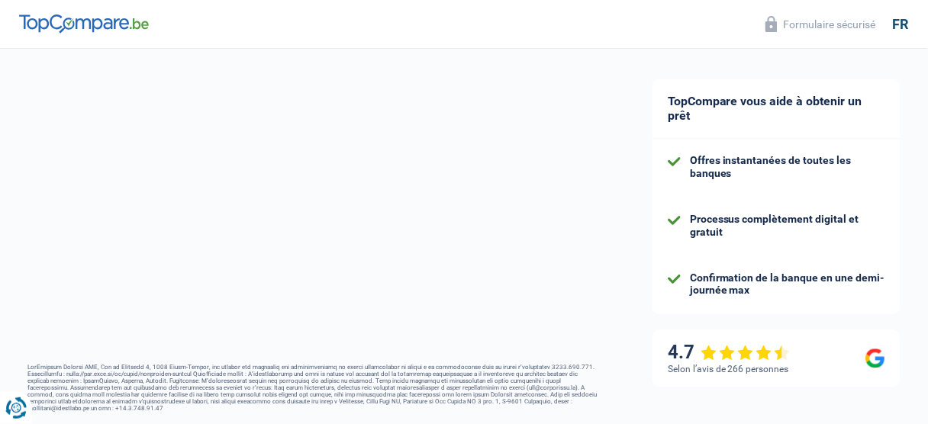
select select "netSalary"
select select "mortgage"
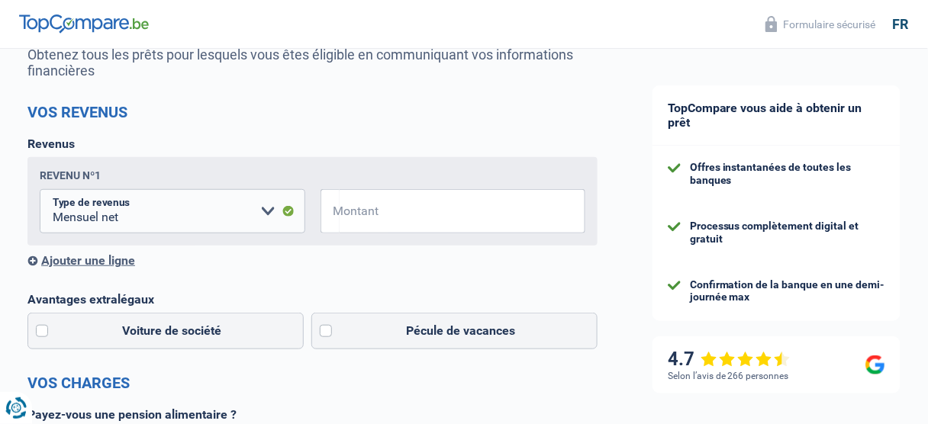
scroll to position [183, 0]
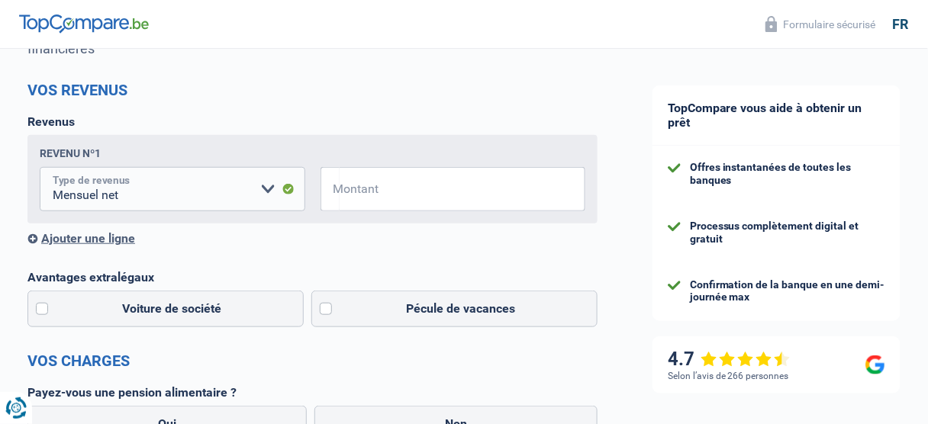
click at [266, 189] on select "Allocation d'handicap Allocations chômage Allocations familiales Chèques repas …" at bounding box center [172, 189] width 265 height 44
click at [405, 199] on input "Montant" at bounding box center [462, 189] width 246 height 44
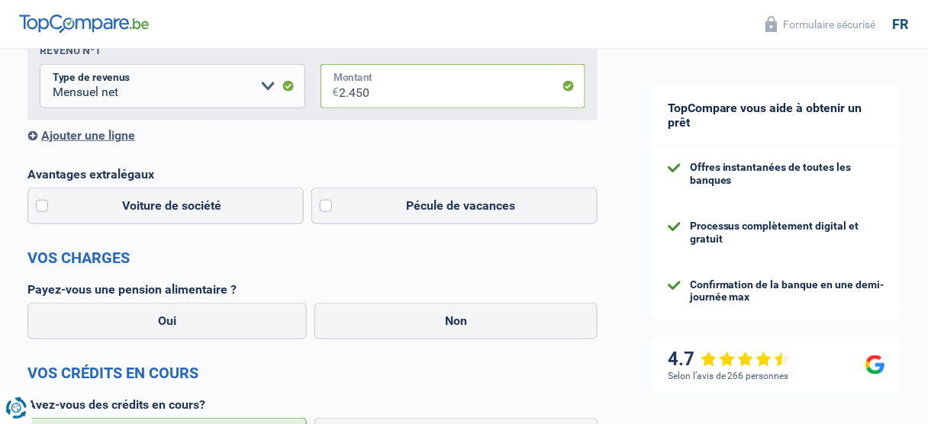
scroll to position [305, 0]
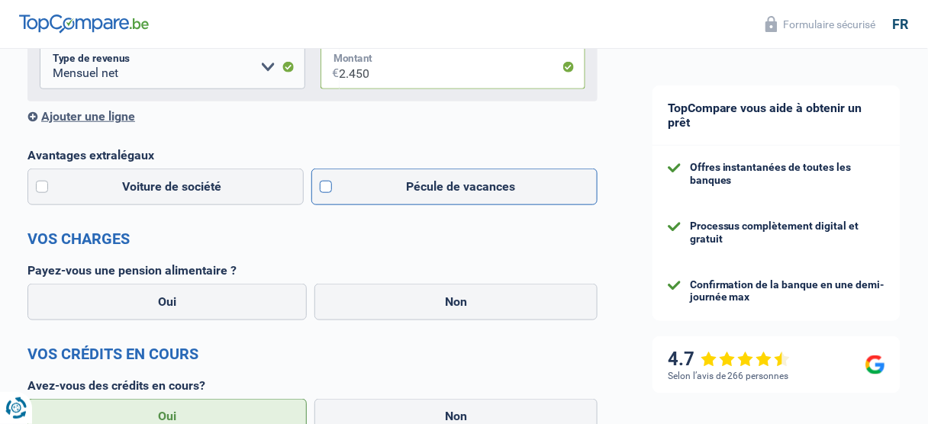
type input "2.450"
click at [317, 192] on label "Pécule de vacances" at bounding box center [454, 187] width 286 height 37
click at [317, 192] on input "Pécule de vacances" at bounding box center [454, 187] width 286 height 37
checkbox input "true"
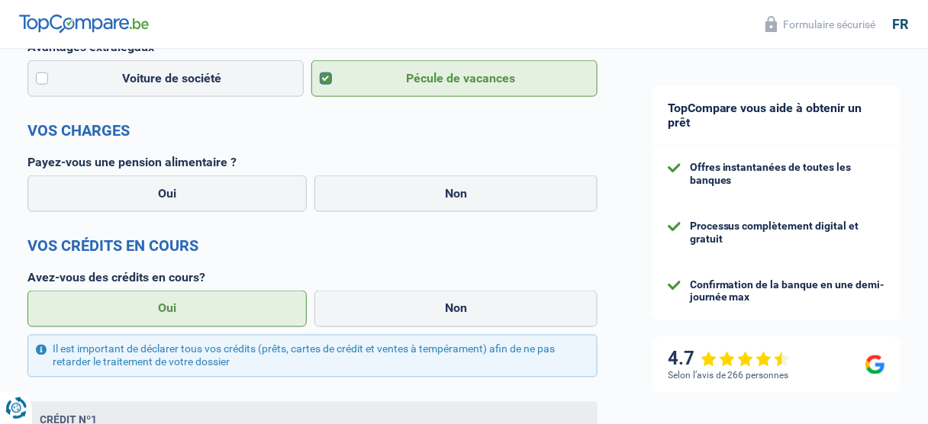
scroll to position [427, 0]
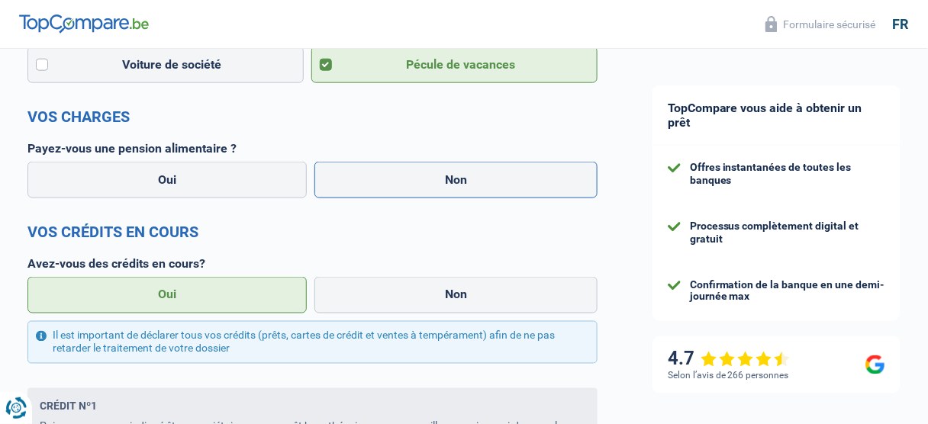
click at [440, 192] on label "Non" at bounding box center [455, 180] width 283 height 37
click at [440, 192] on input "Non" at bounding box center [455, 180] width 283 height 37
radio input "true"
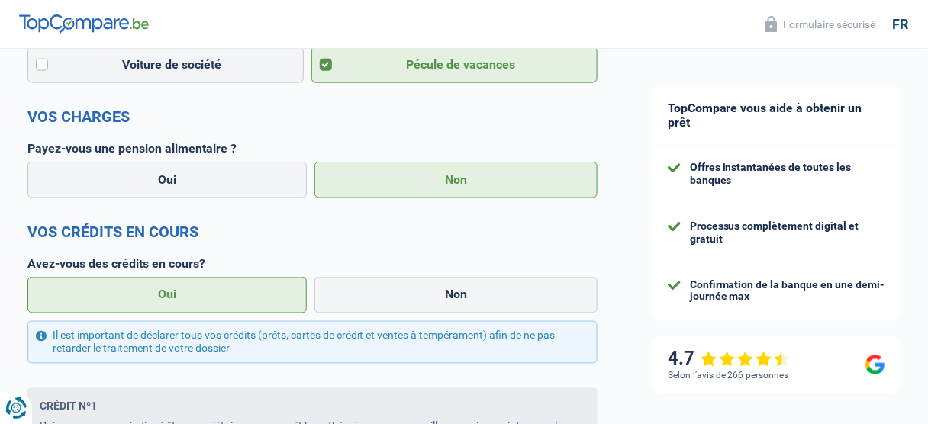
click at [190, 300] on label "Oui" at bounding box center [166, 295] width 279 height 37
click at [190, 300] on input "Oui" at bounding box center [166, 295] width 279 height 37
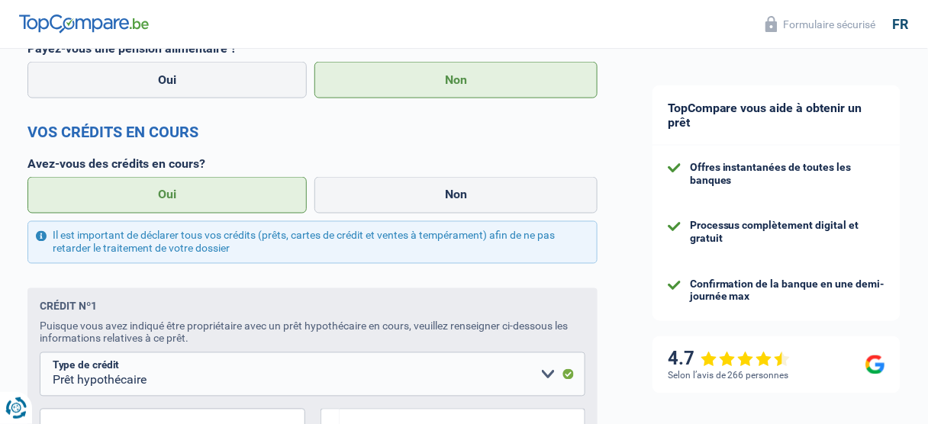
scroll to position [488, 0]
